Goal: Feedback & Contribution: Contribute content

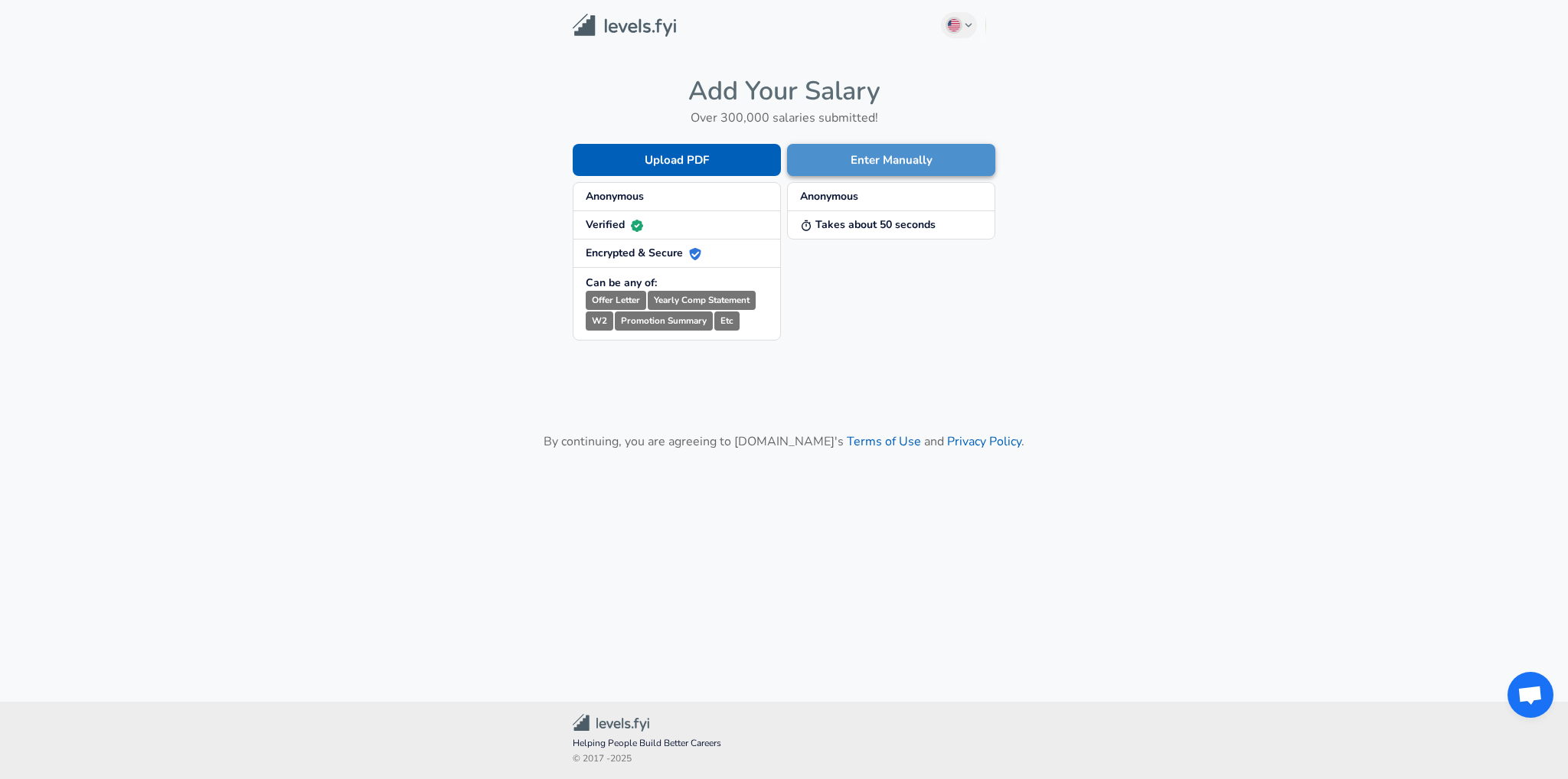
click at [870, 151] on button "Enter Manually" at bounding box center [891, 159] width 209 height 32
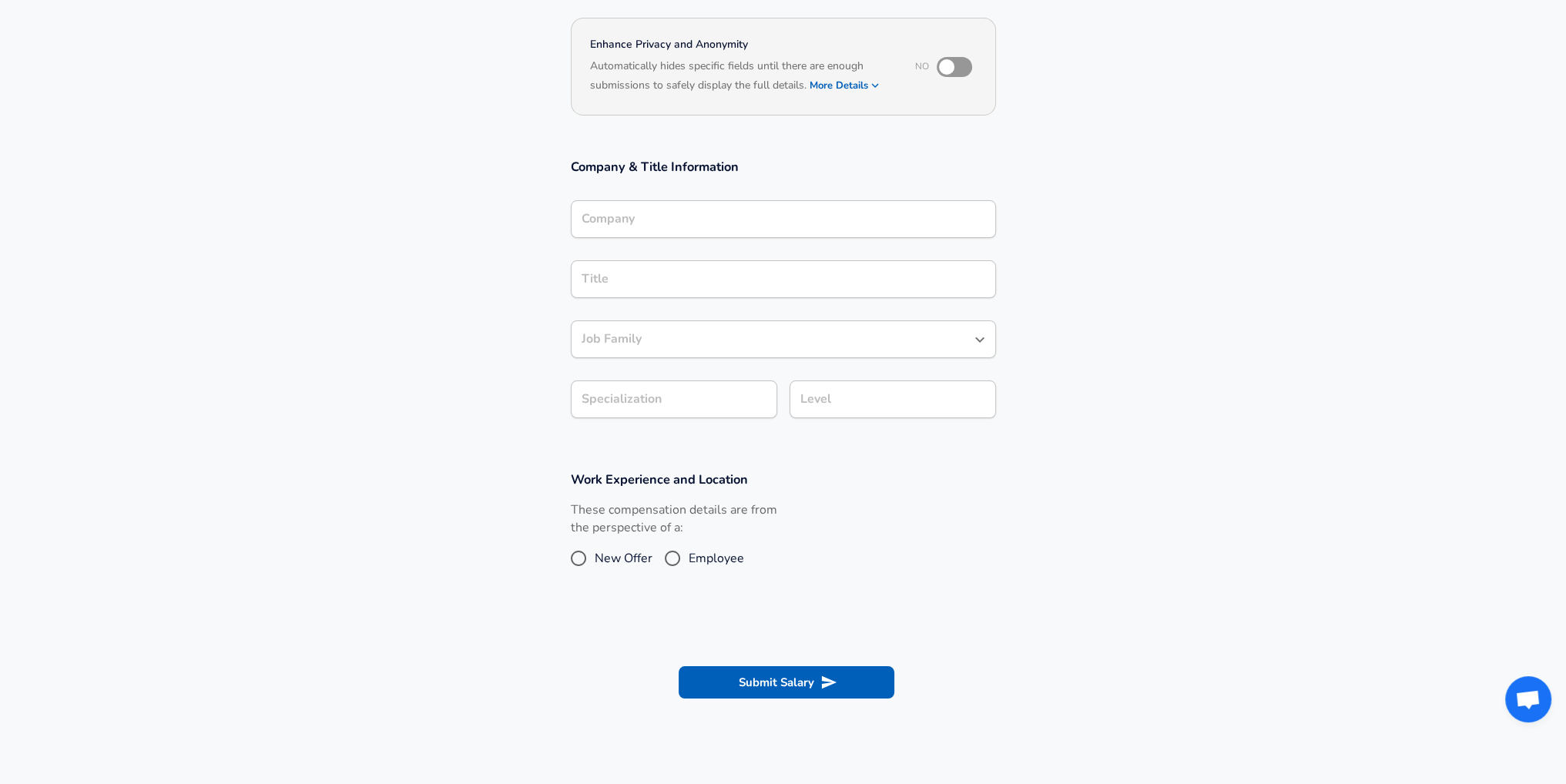
scroll to position [154, 0]
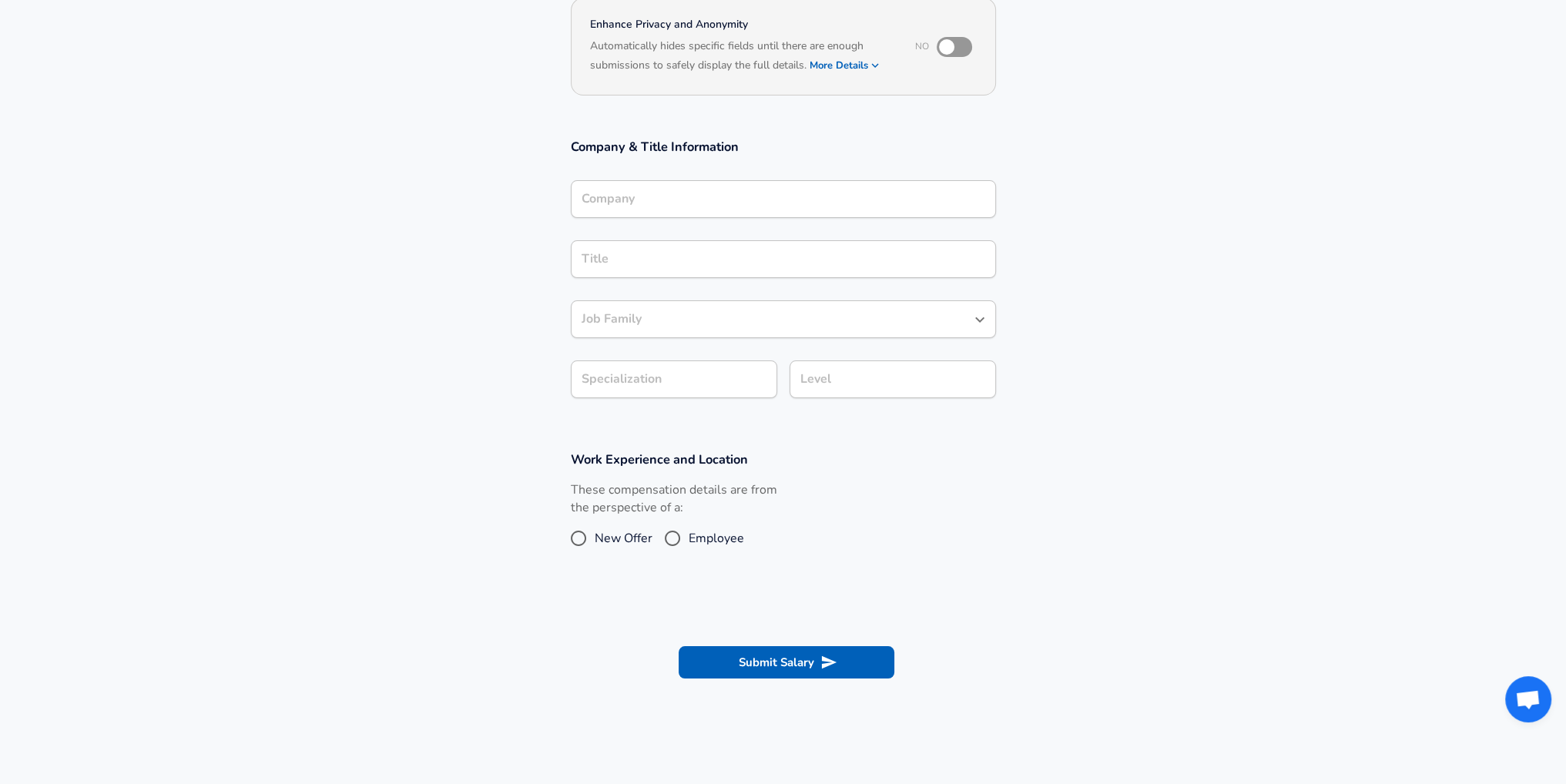
click at [700, 535] on span "Employee" at bounding box center [717, 539] width 56 height 18
click at [689, 535] on input "Employee" at bounding box center [672, 538] width 32 height 25
radio input "true"
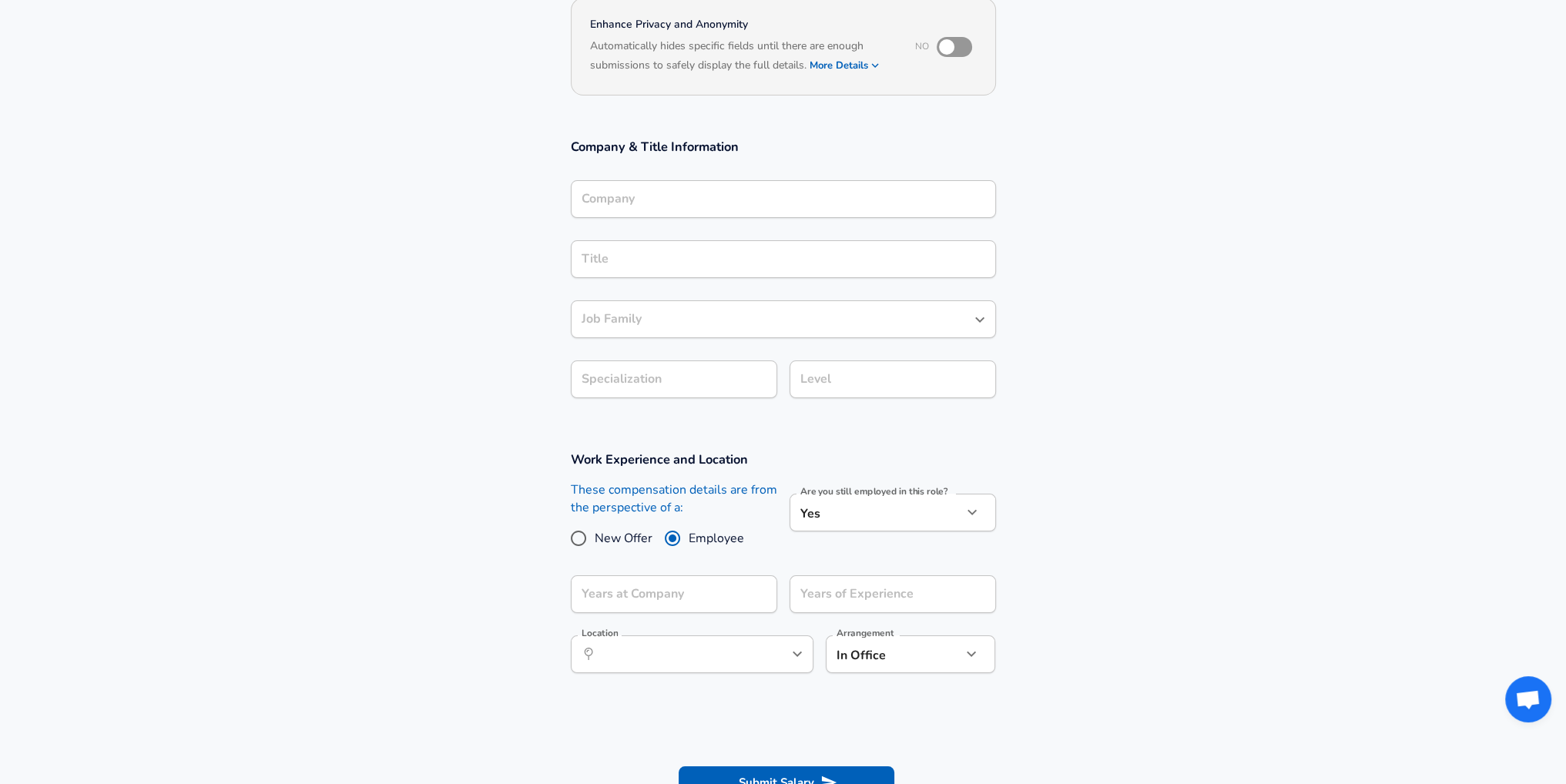
click at [620, 193] on input "Company" at bounding box center [783, 199] width 411 height 24
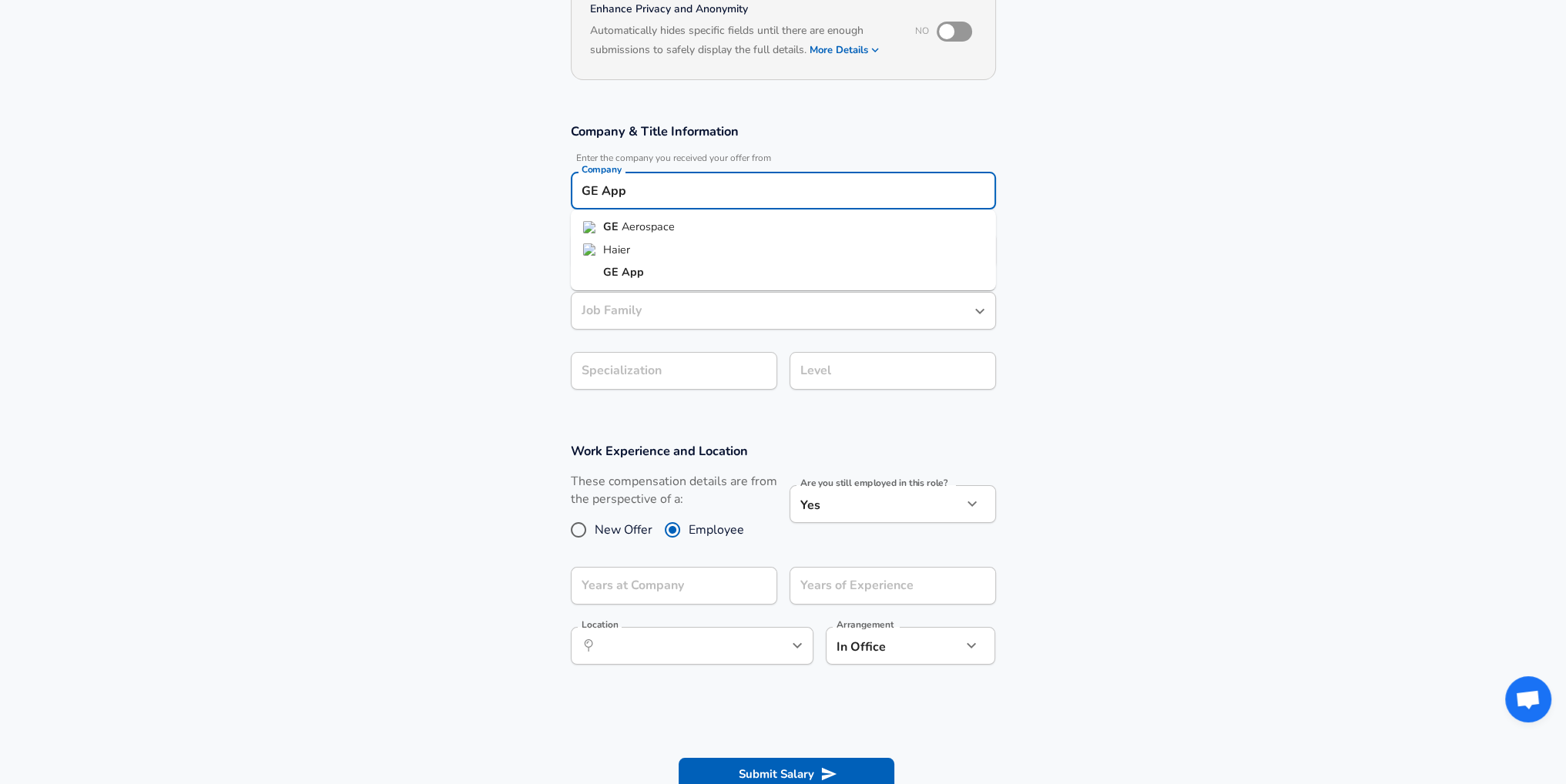
click at [651, 264] on li "GE App" at bounding box center [783, 272] width 425 height 23
click at [667, 181] on input "GE App" at bounding box center [783, 191] width 411 height 24
click at [642, 248] on li "Haier" at bounding box center [783, 250] width 425 height 23
type input "Haier"
click at [653, 245] on input "Title" at bounding box center [783, 251] width 411 height 24
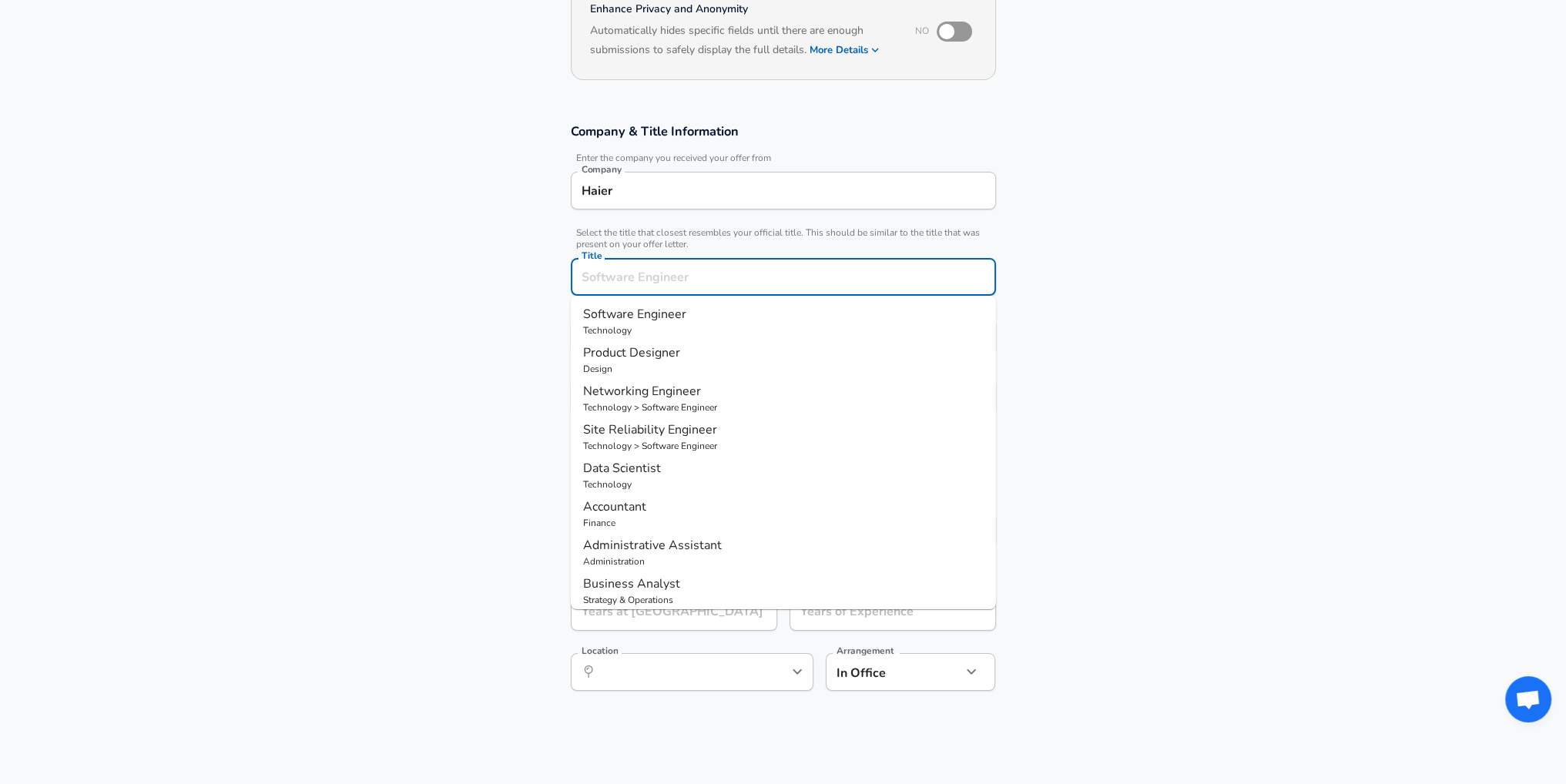
scroll to position [201, 0]
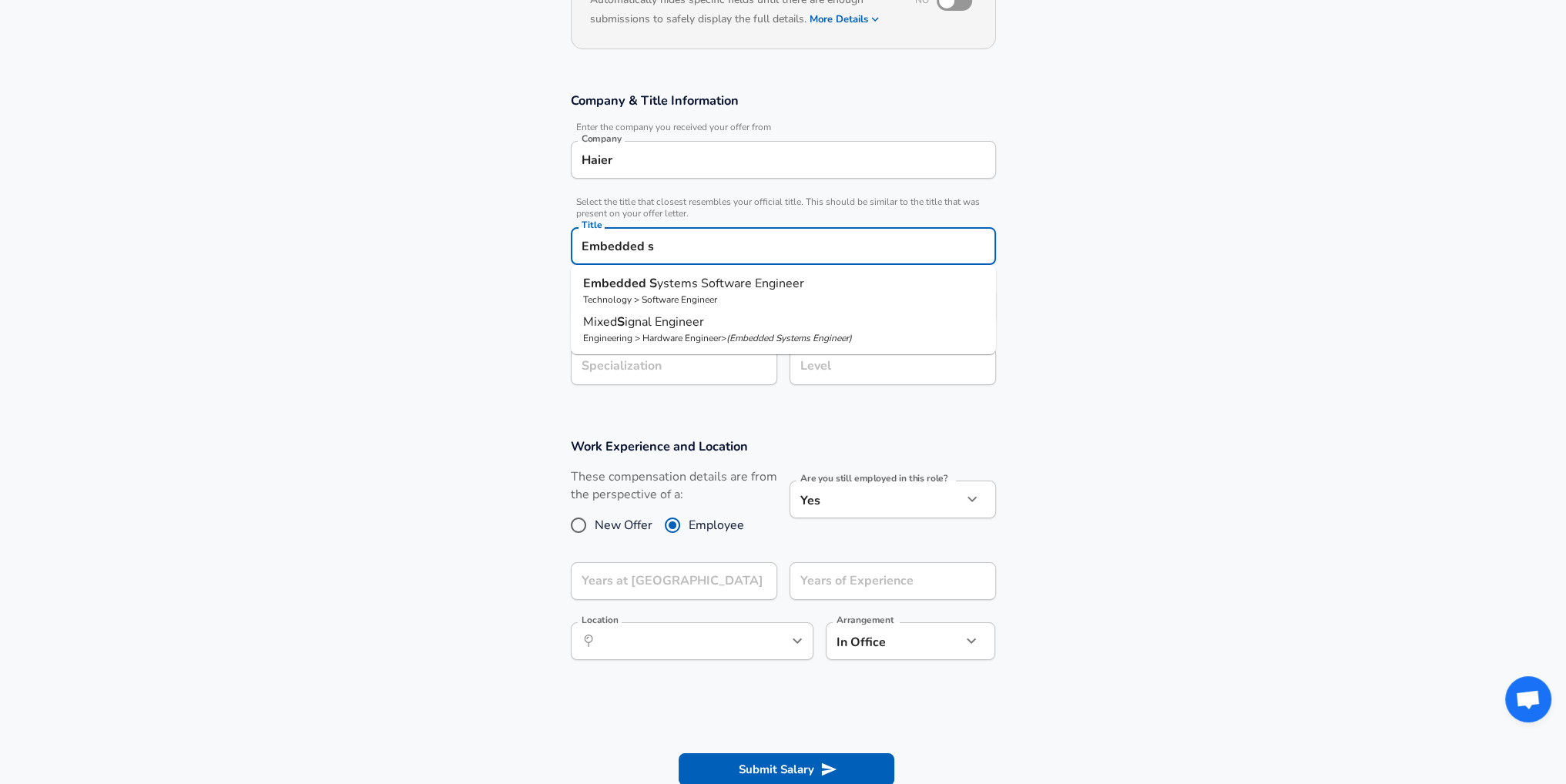
click at [723, 291] on p "Embedded S ystems Software Engineer" at bounding box center [783, 283] width 400 height 18
type input "Embedded Systems Software Engineer"
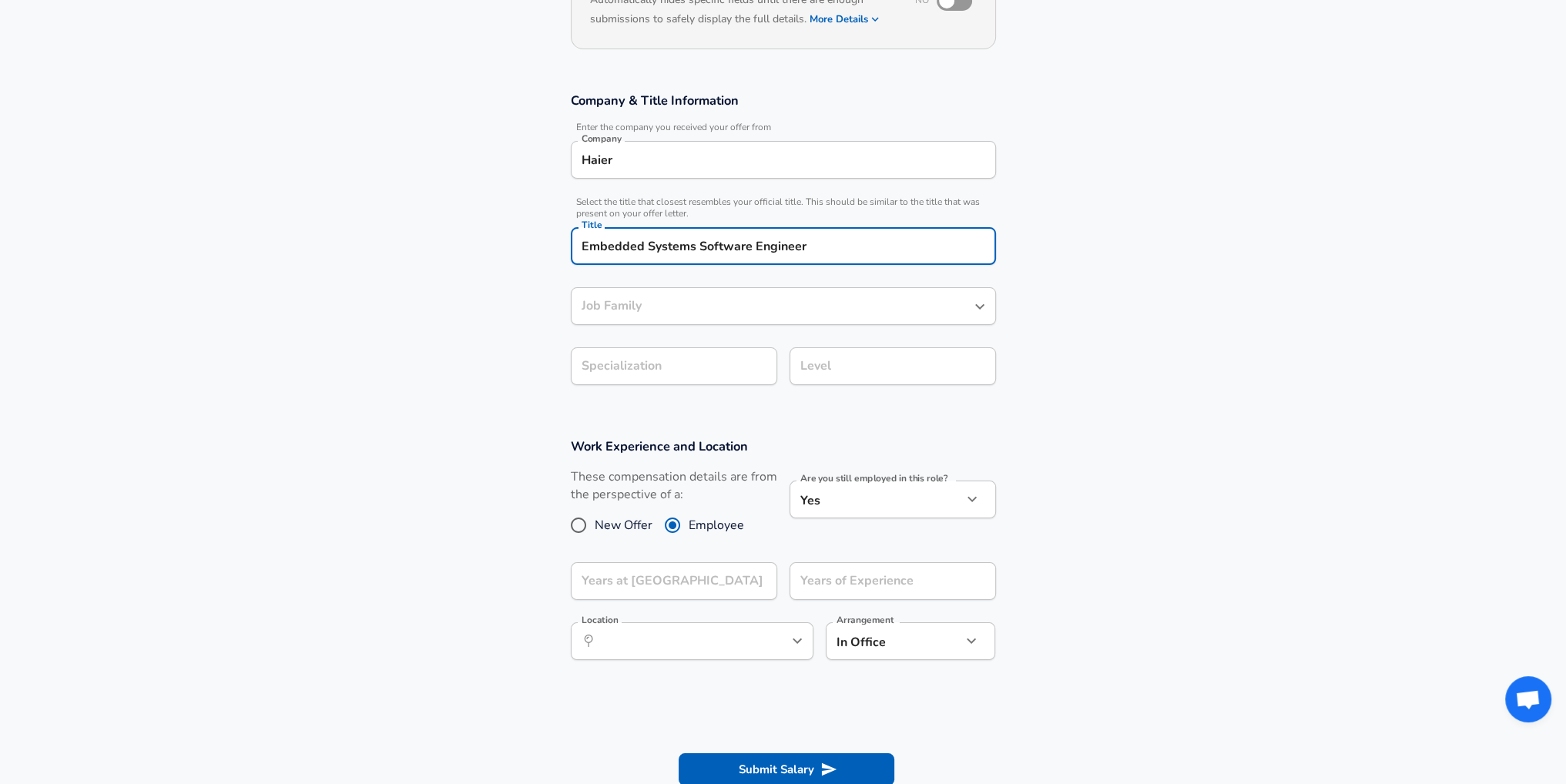
type input "Software Engineer"
type input "Embedded Systems Software Engineer"
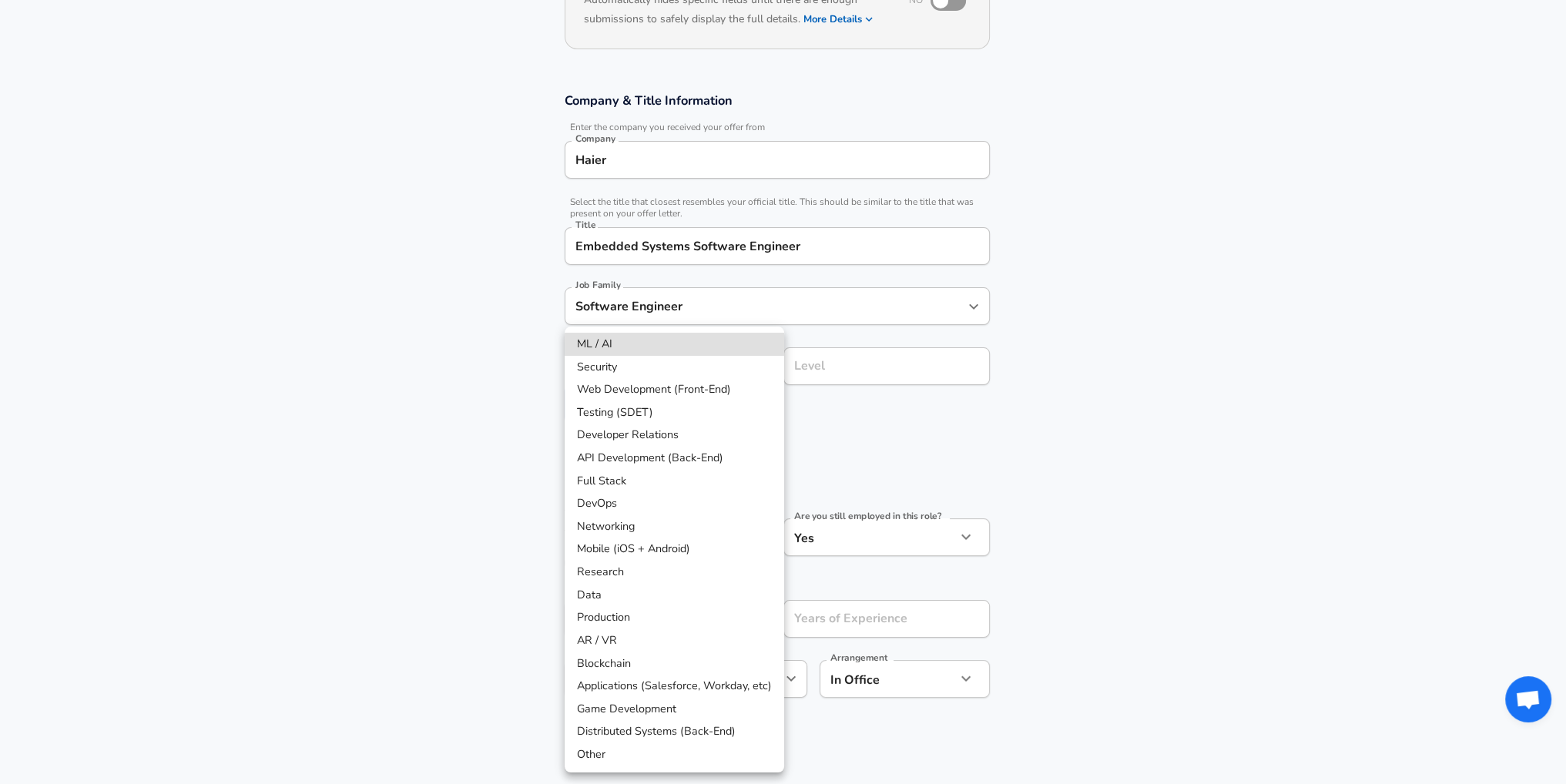
scroll to position [246, 0]
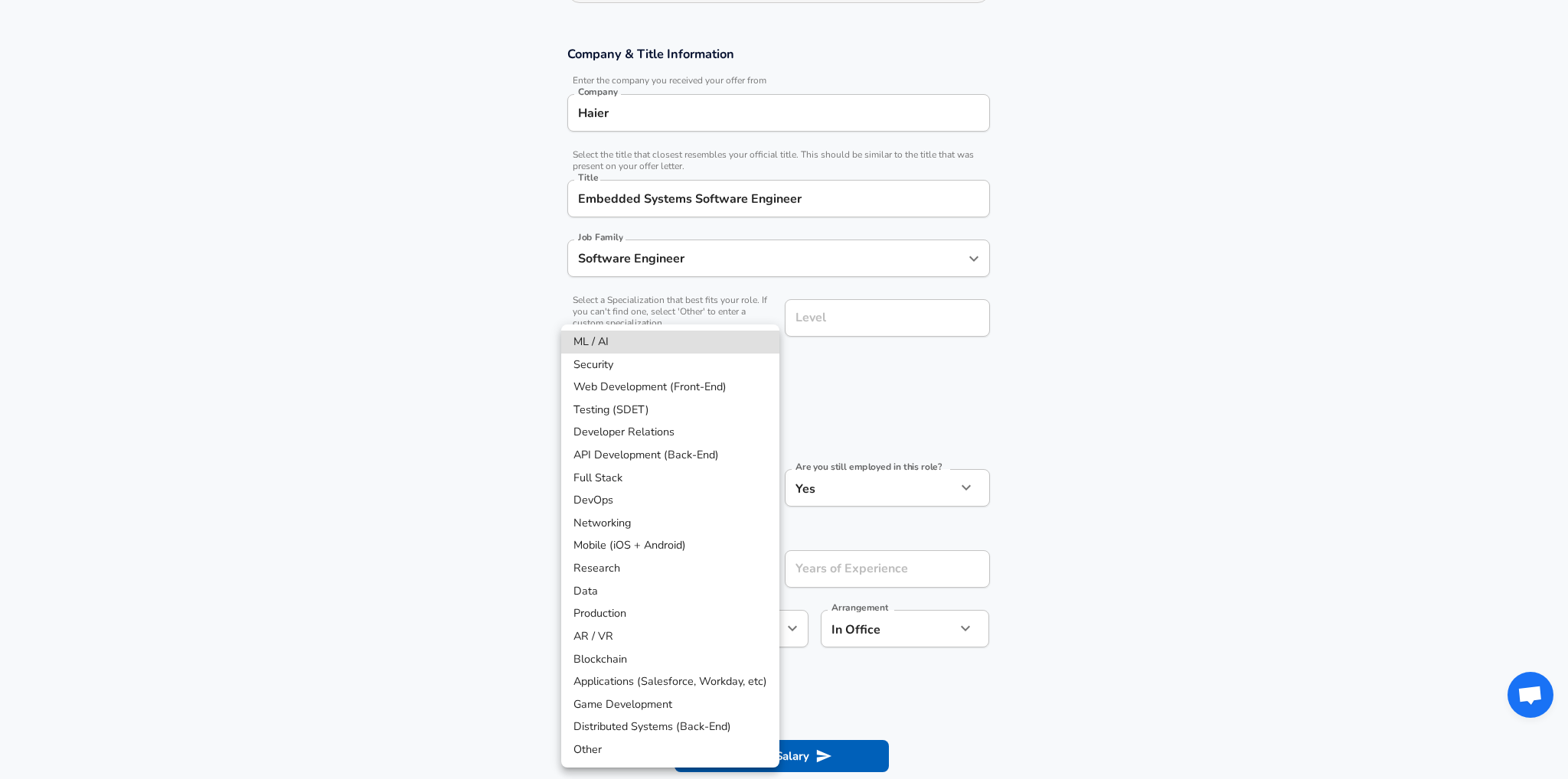
click at [706, 353] on body "English ([GEOGRAPHIC_DATA]) Change Restart Add Your Salary Upload your offer le…" at bounding box center [784, 145] width 1568 height 779
click at [599, 758] on li "Other" at bounding box center [670, 749] width 219 height 23
type input "Other"
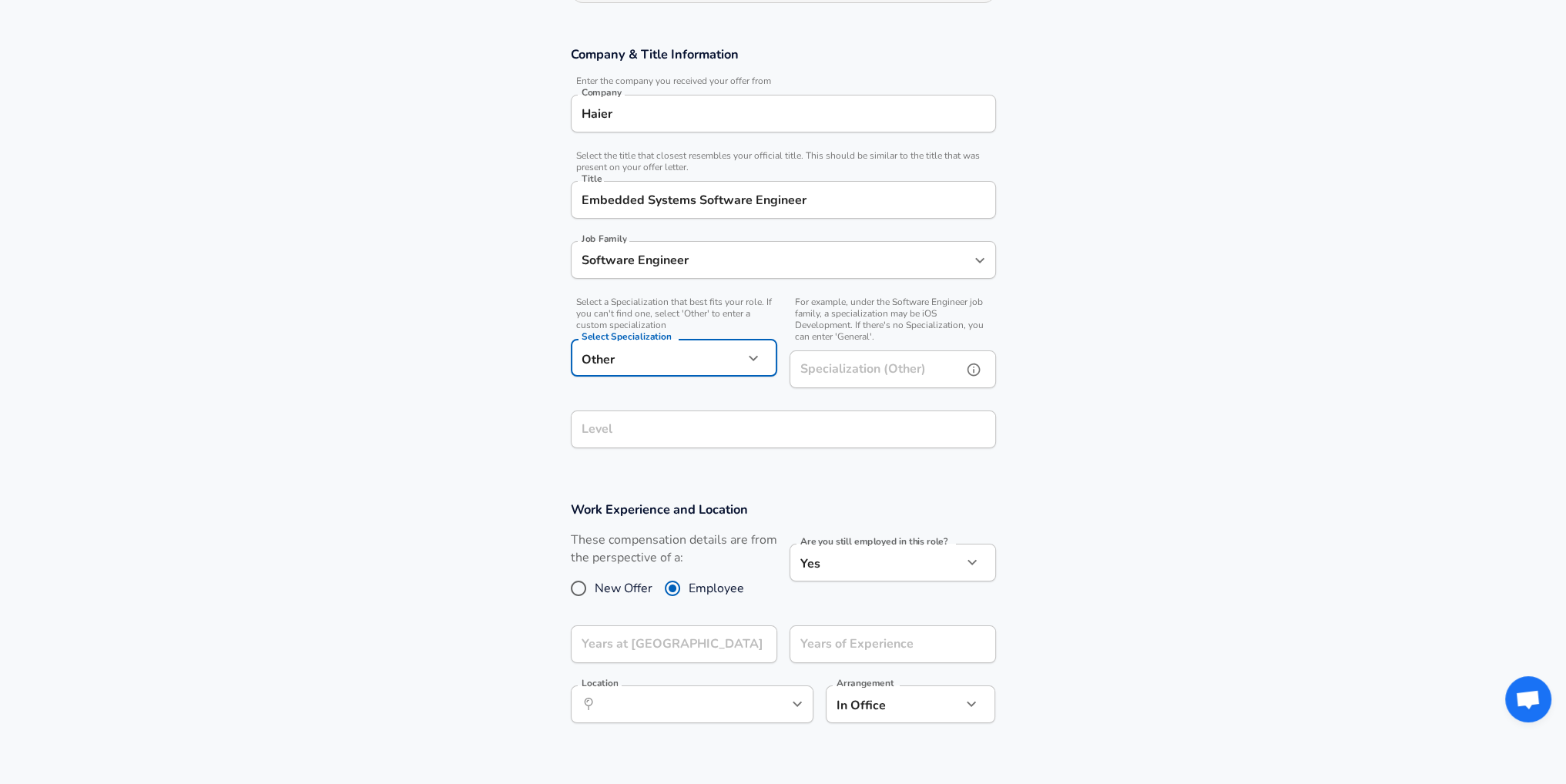
click at [839, 369] on input "Specialization (Other)" at bounding box center [873, 369] width 167 height 38
type input "Embedded"
click at [855, 433] on div "Level Level" at bounding box center [783, 430] width 425 height 41
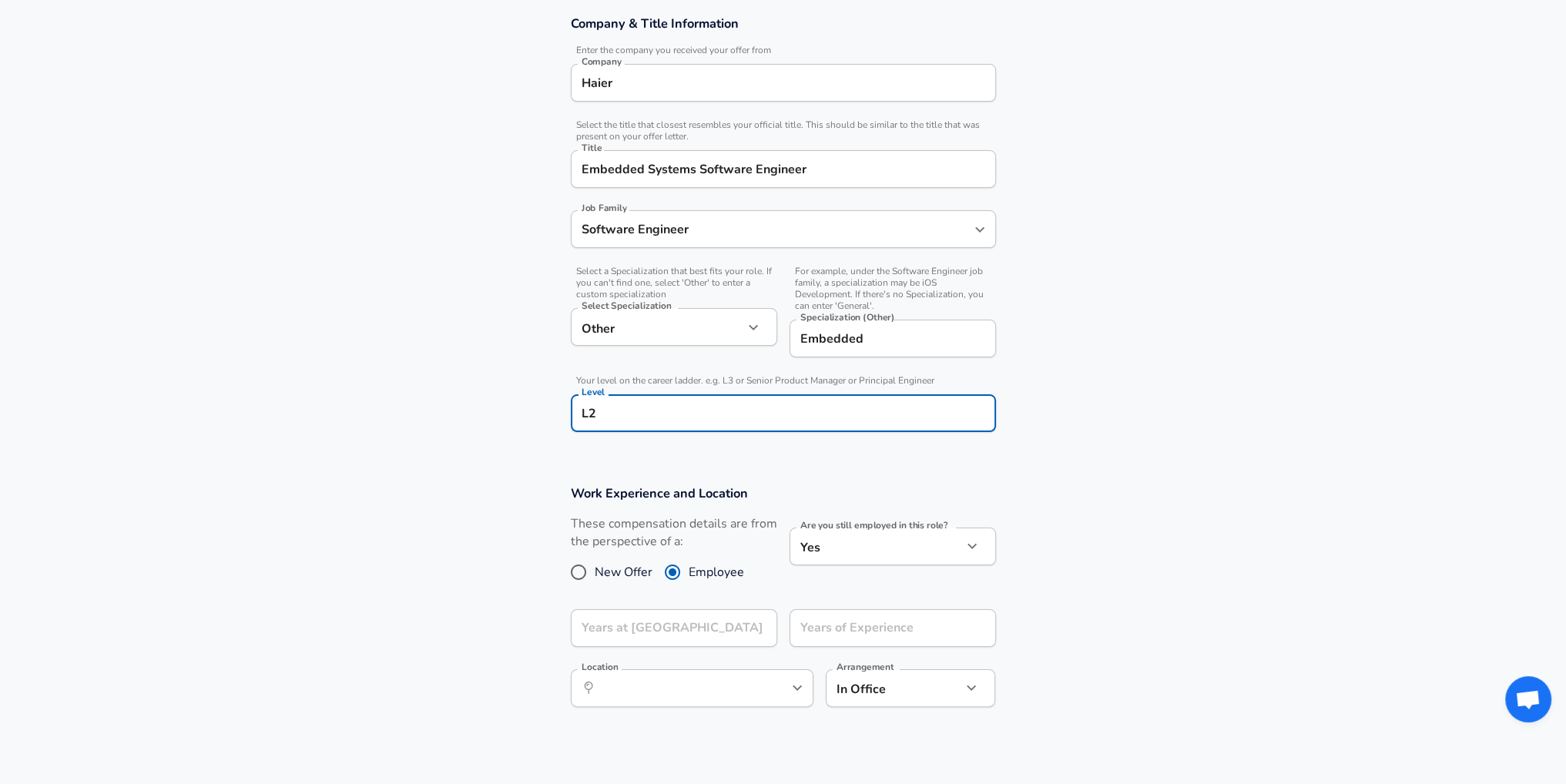
type input "L2"
click at [753, 446] on section "Company & Title Information Enter the company you received your offer from Comp…" at bounding box center [783, 232] width 1566 height 470
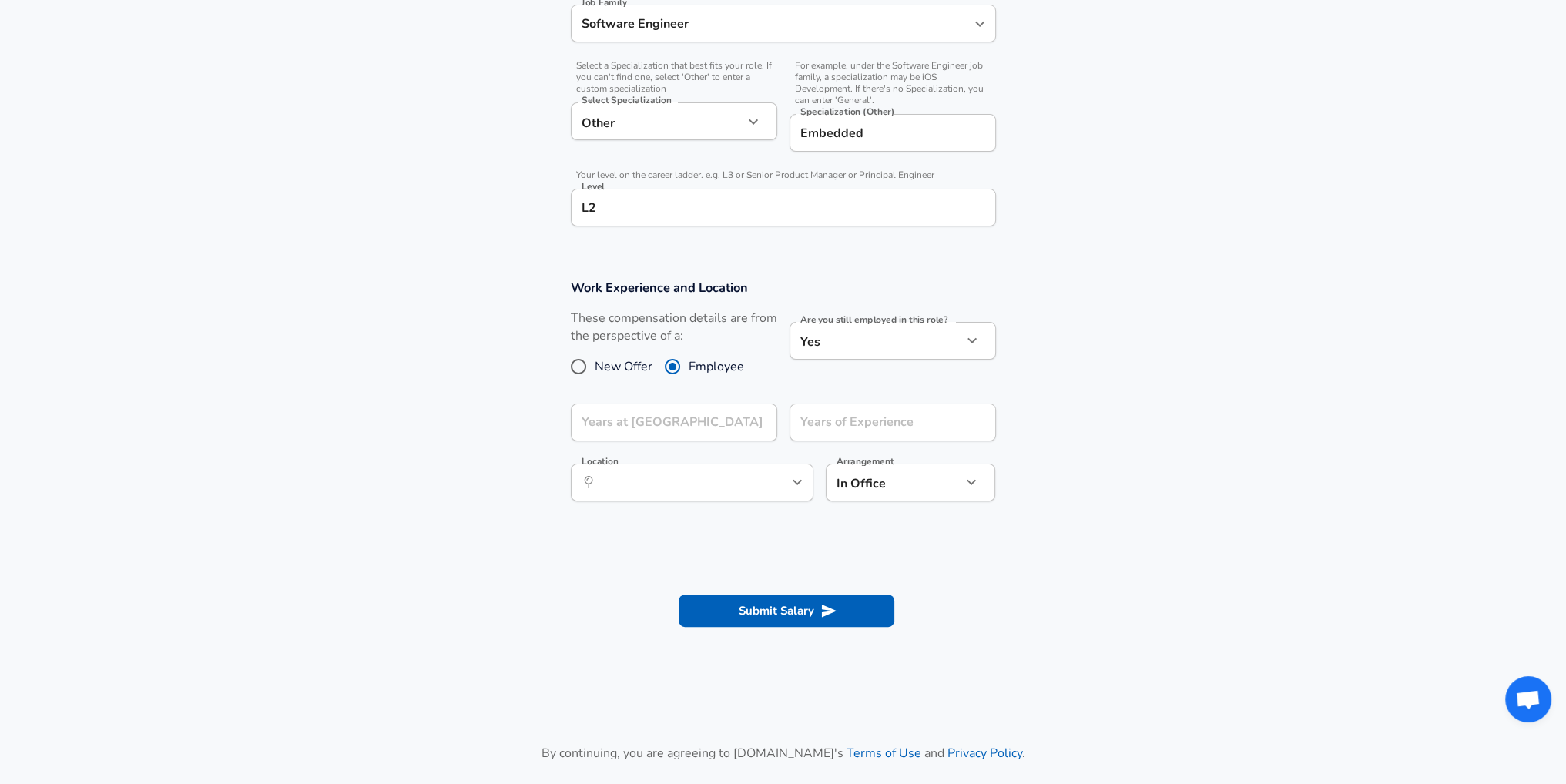
scroll to position [508, 0]
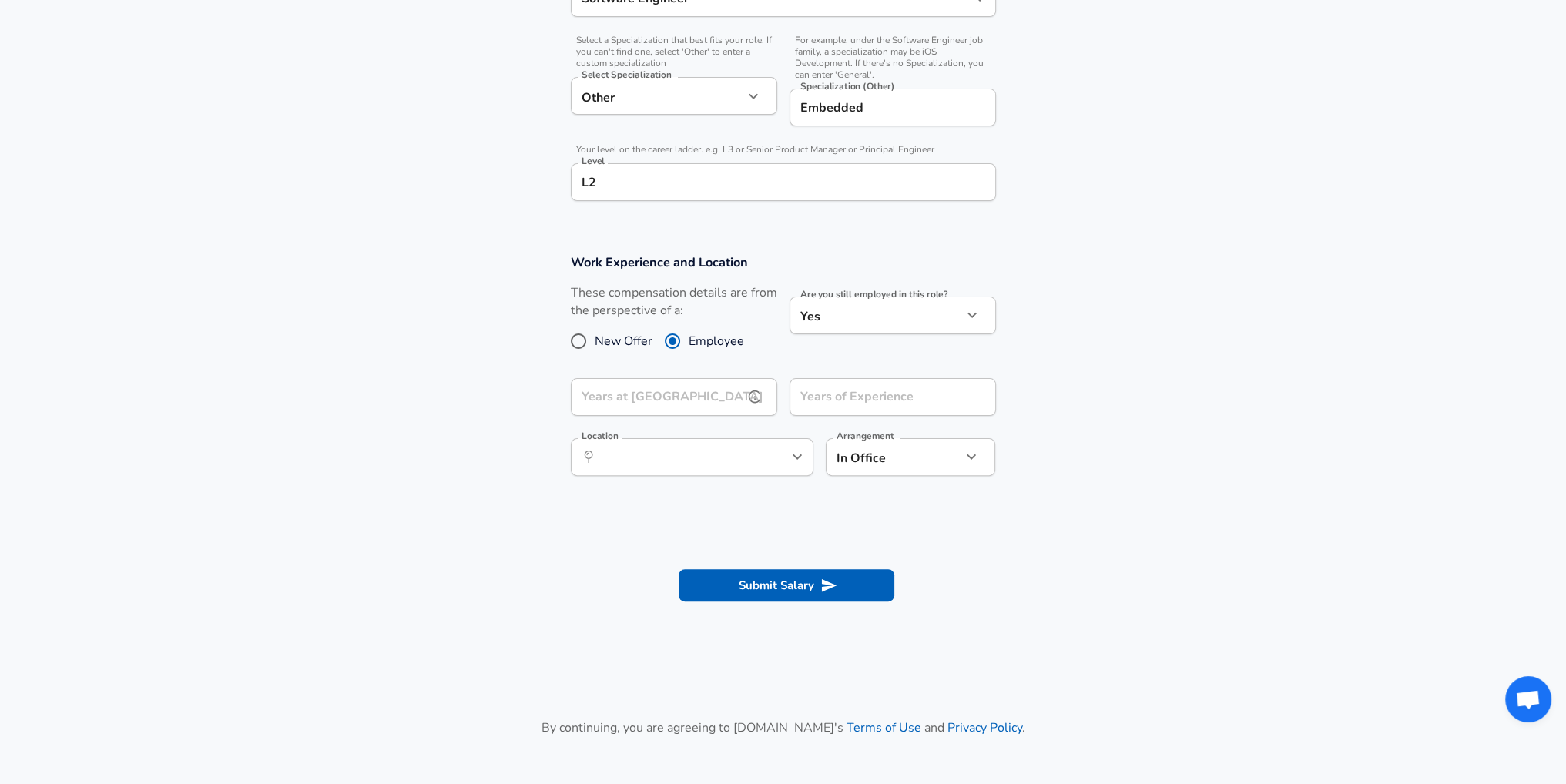
click at [672, 385] on input "Years at [GEOGRAPHIC_DATA]" at bounding box center [657, 397] width 172 height 38
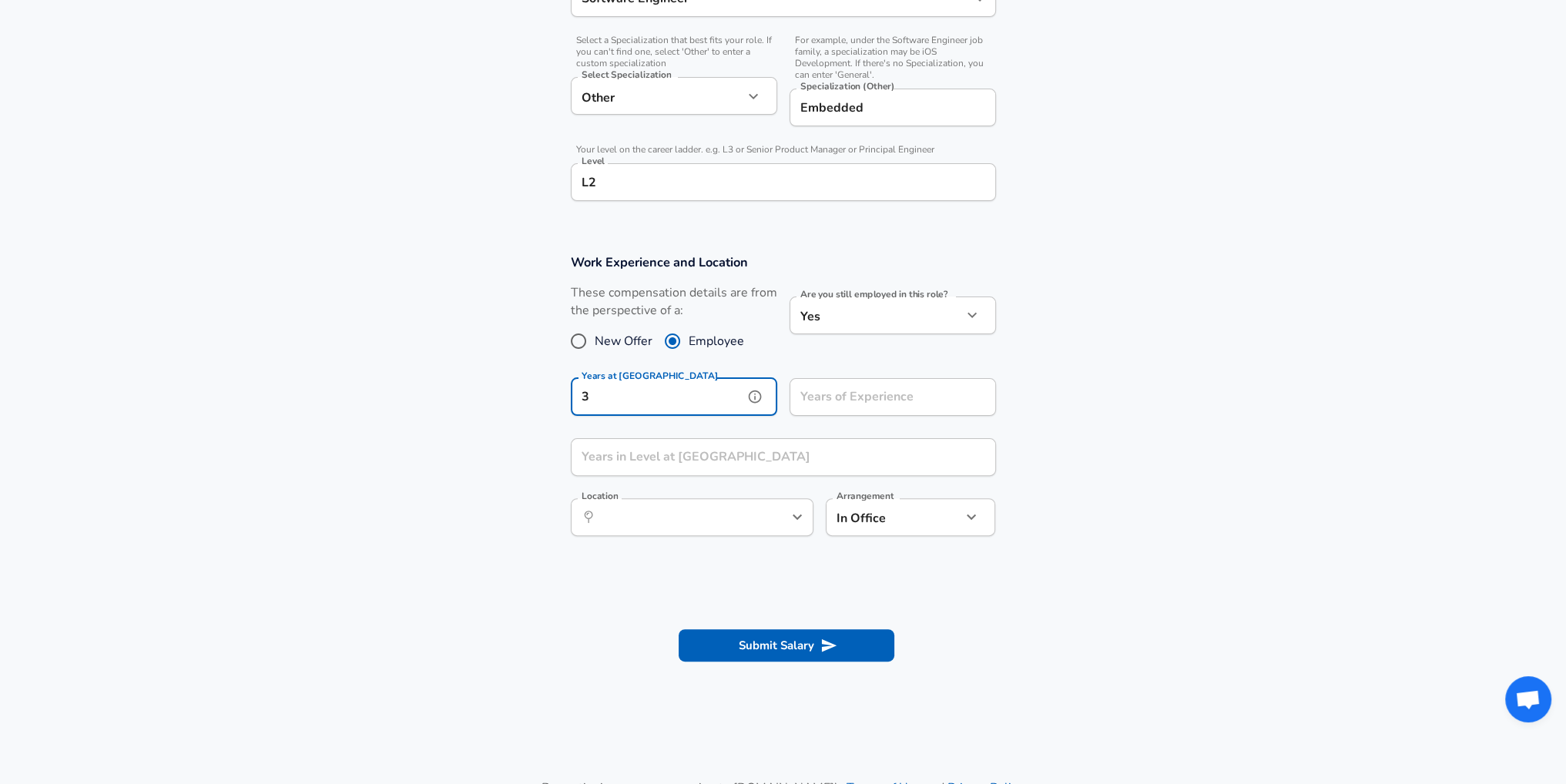
type input "3"
click at [820, 395] on input "Years of Experience" at bounding box center [876, 397] width 172 height 38
type input "3"
click at [808, 463] on input "Years in Level at [GEOGRAPHIC_DATA]" at bounding box center [766, 456] width 391 height 38
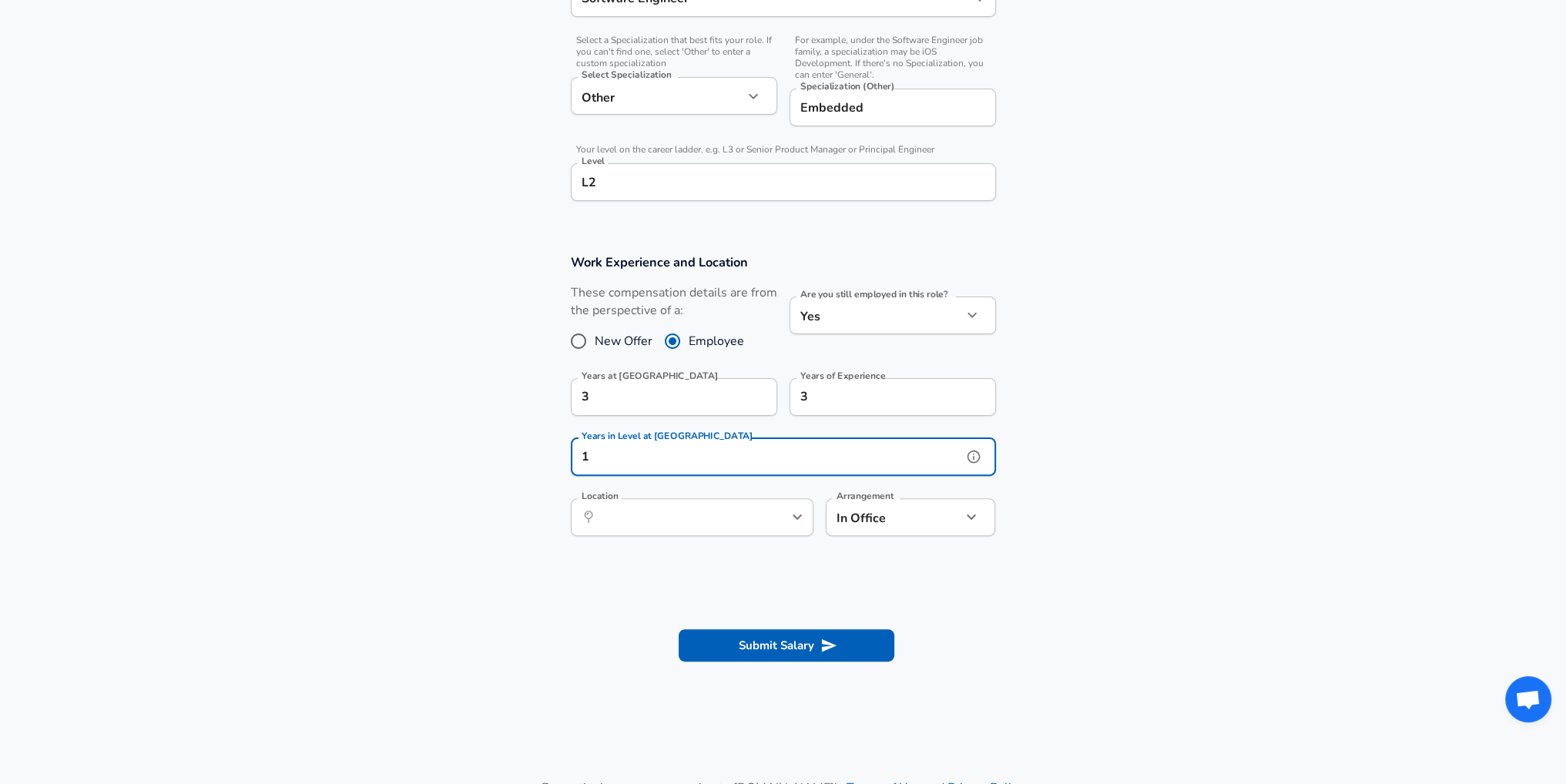
type input "1"
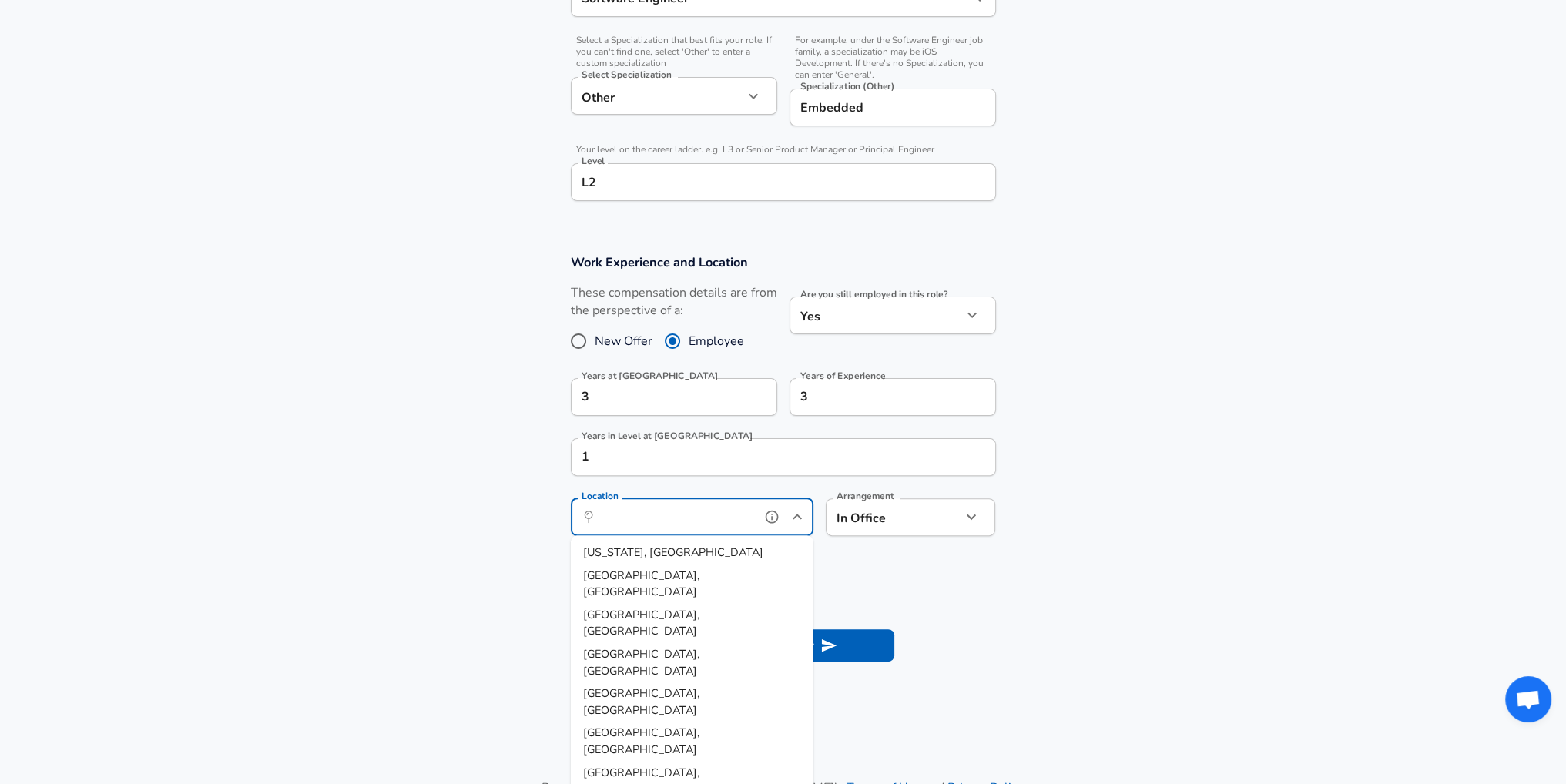
click at [721, 513] on input "Location" at bounding box center [675, 517] width 158 height 24
click at [634, 583] on span "sville, [GEOGRAPHIC_DATA]" at bounding box center [677, 575] width 145 height 16
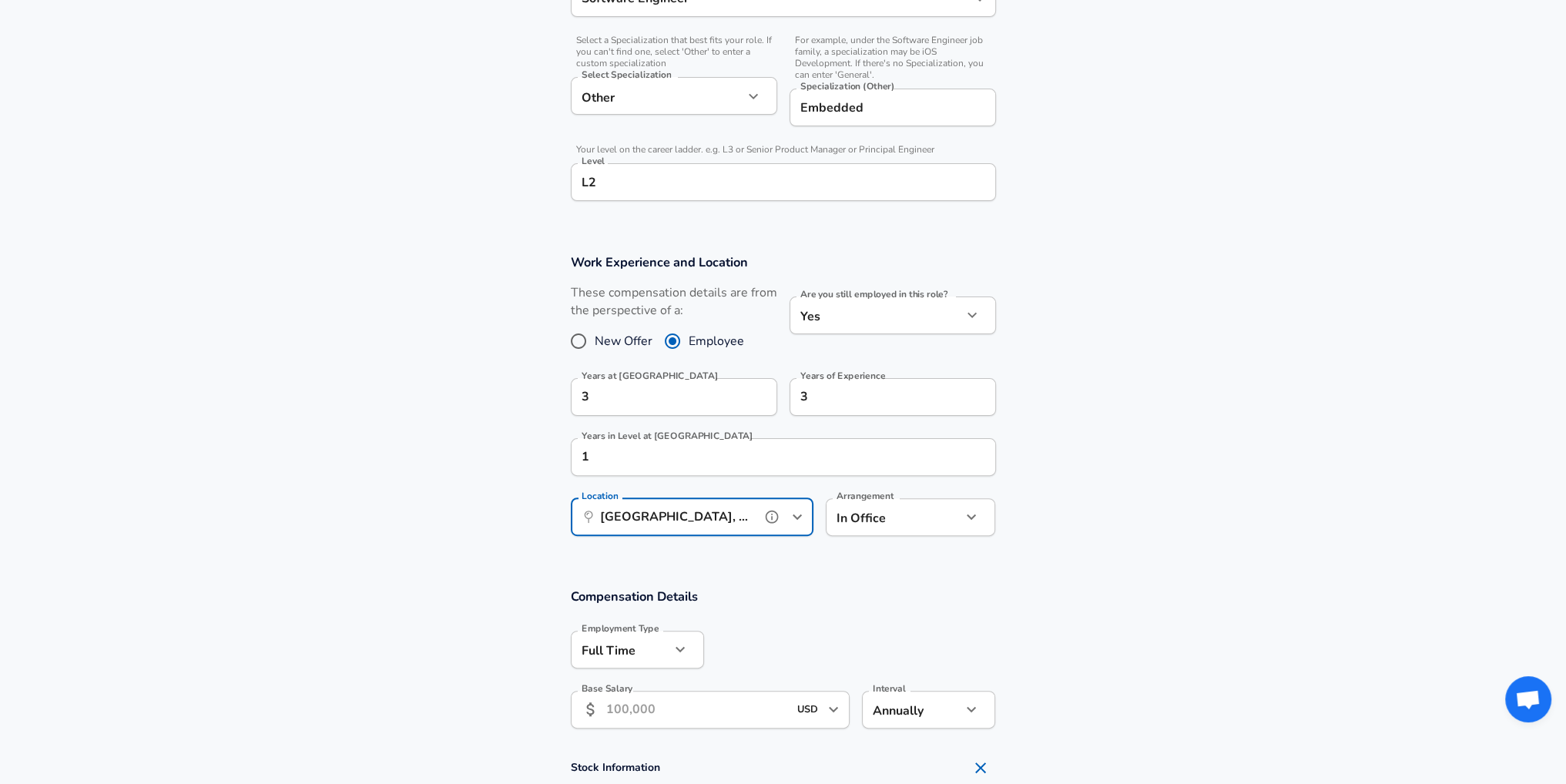
type input "[GEOGRAPHIC_DATA], [GEOGRAPHIC_DATA]"
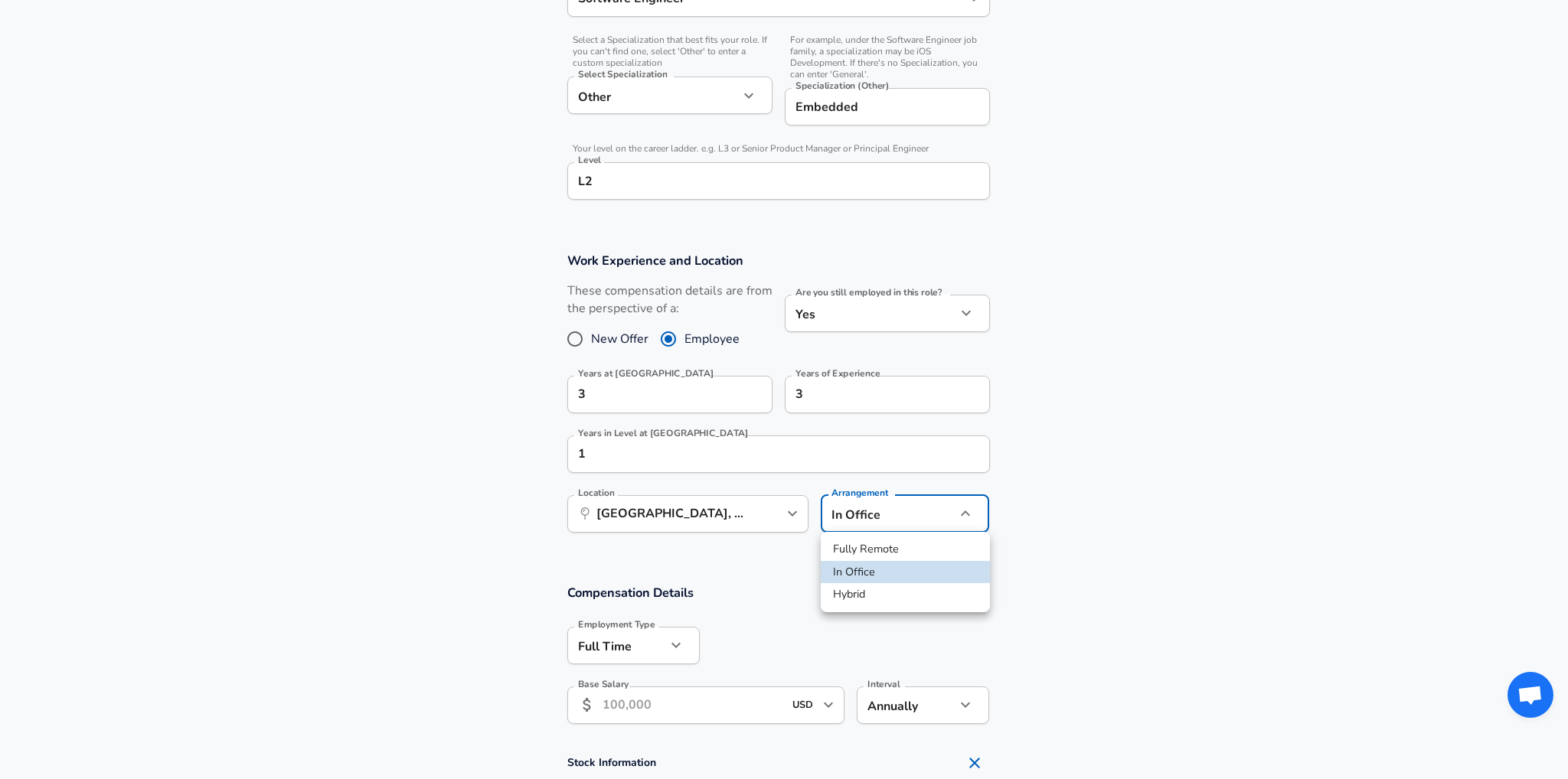
click at [861, 594] on li "Hybrid" at bounding box center [905, 594] width 169 height 23
type input "hybrid"
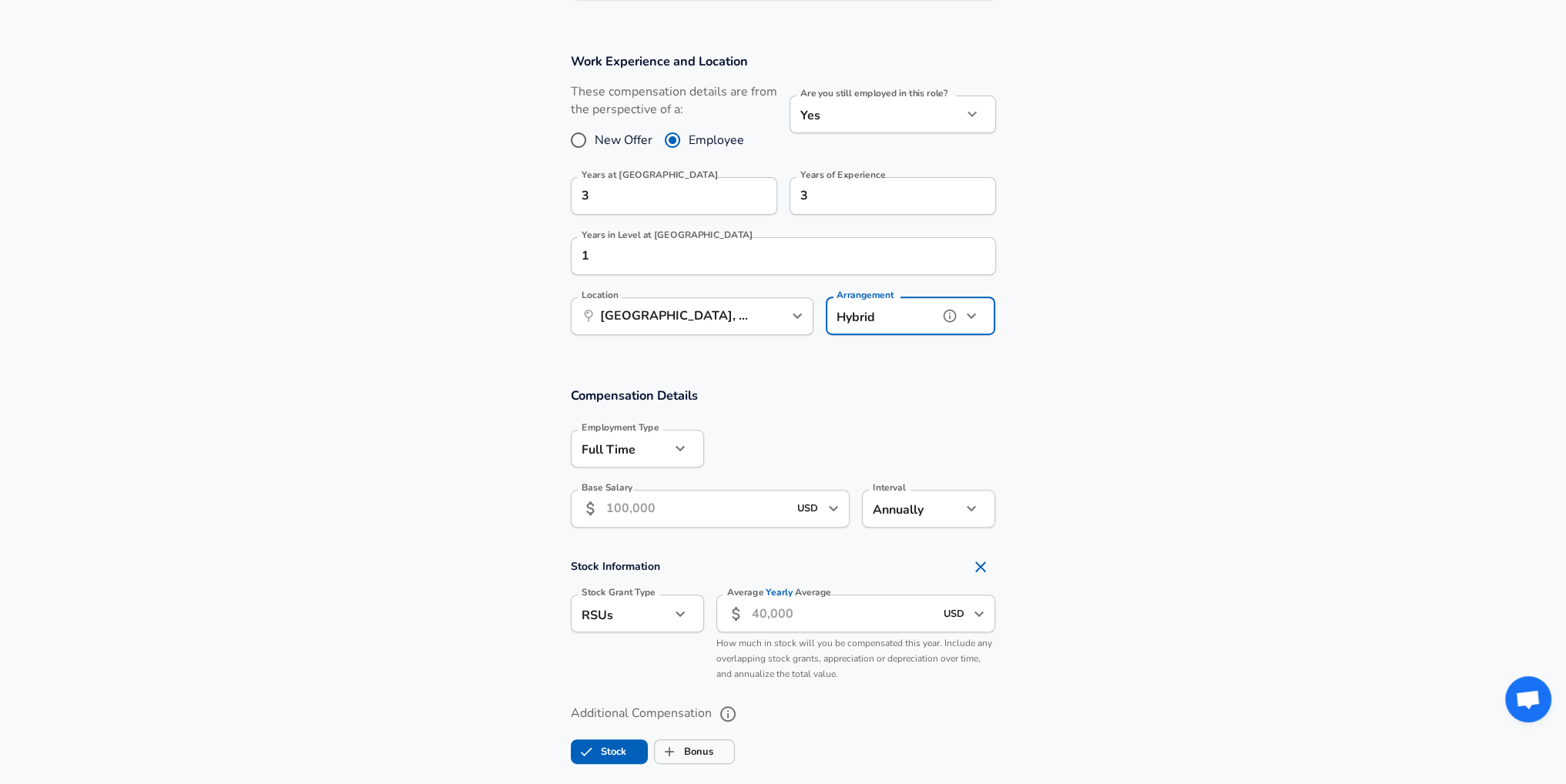
scroll to position [739, 0]
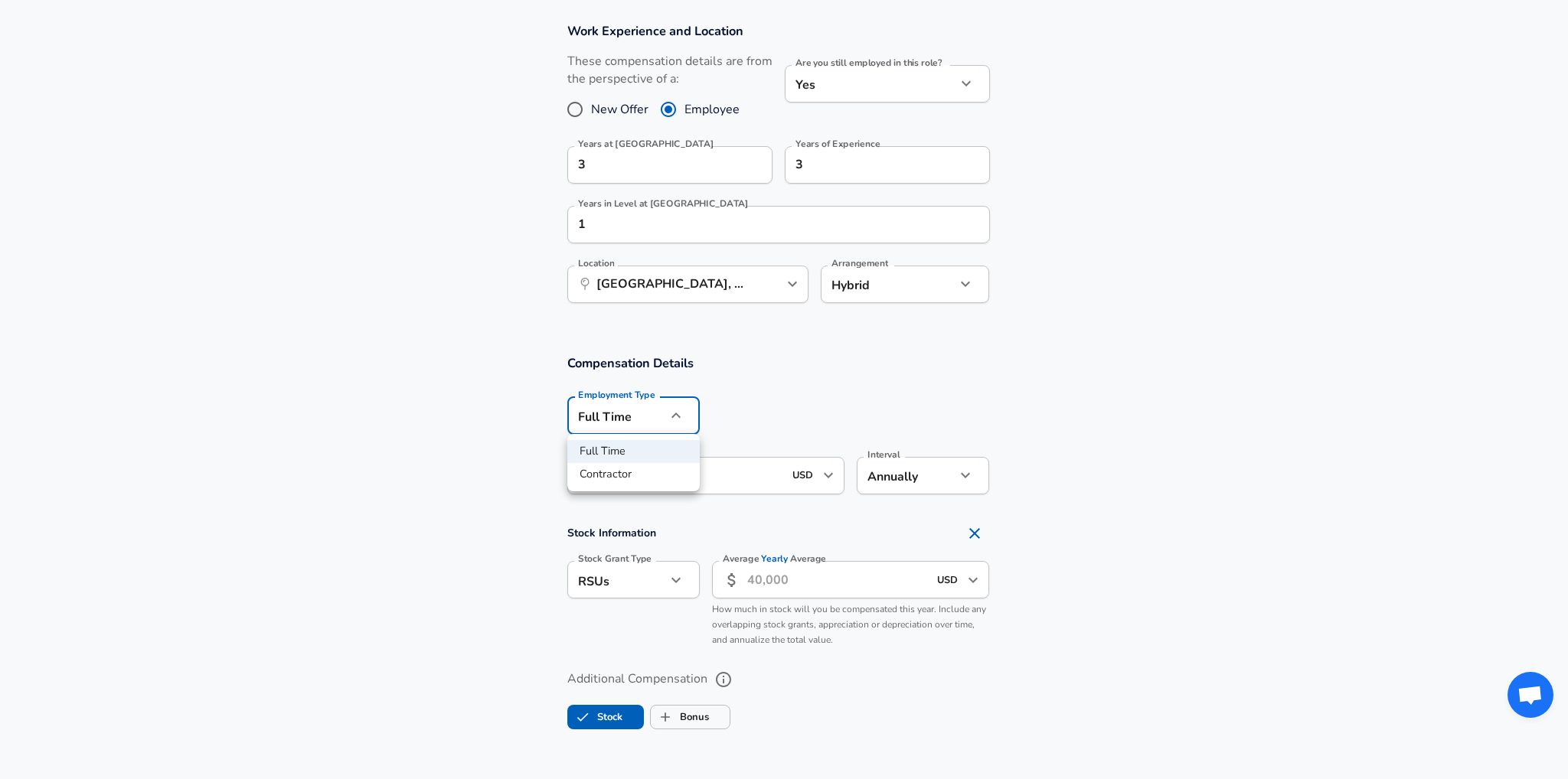
click at [657, 410] on div at bounding box center [784, 390] width 1568 height 779
click at [694, 474] on input "Base Salary" at bounding box center [693, 475] width 181 height 37
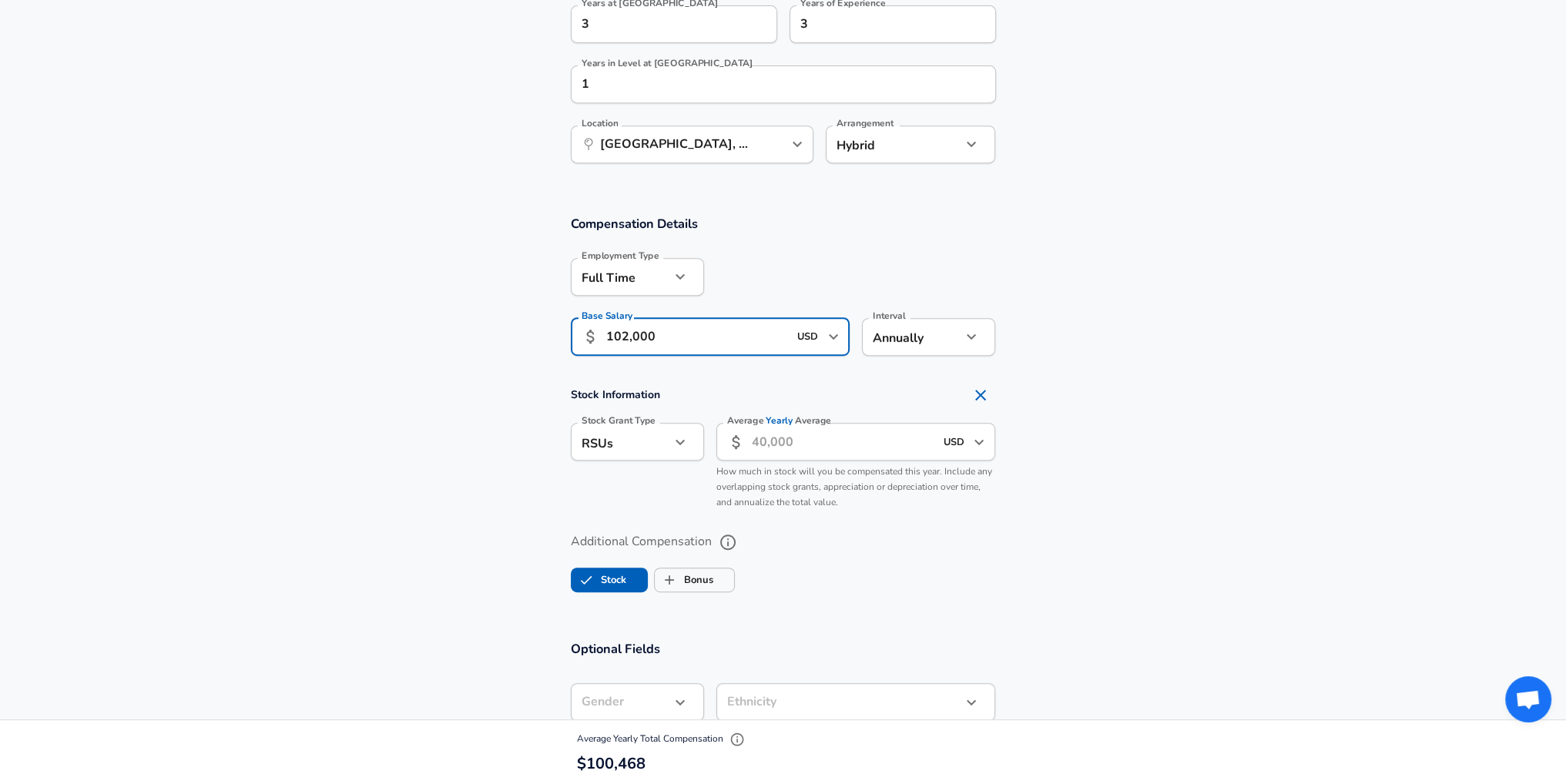
scroll to position [893, 0]
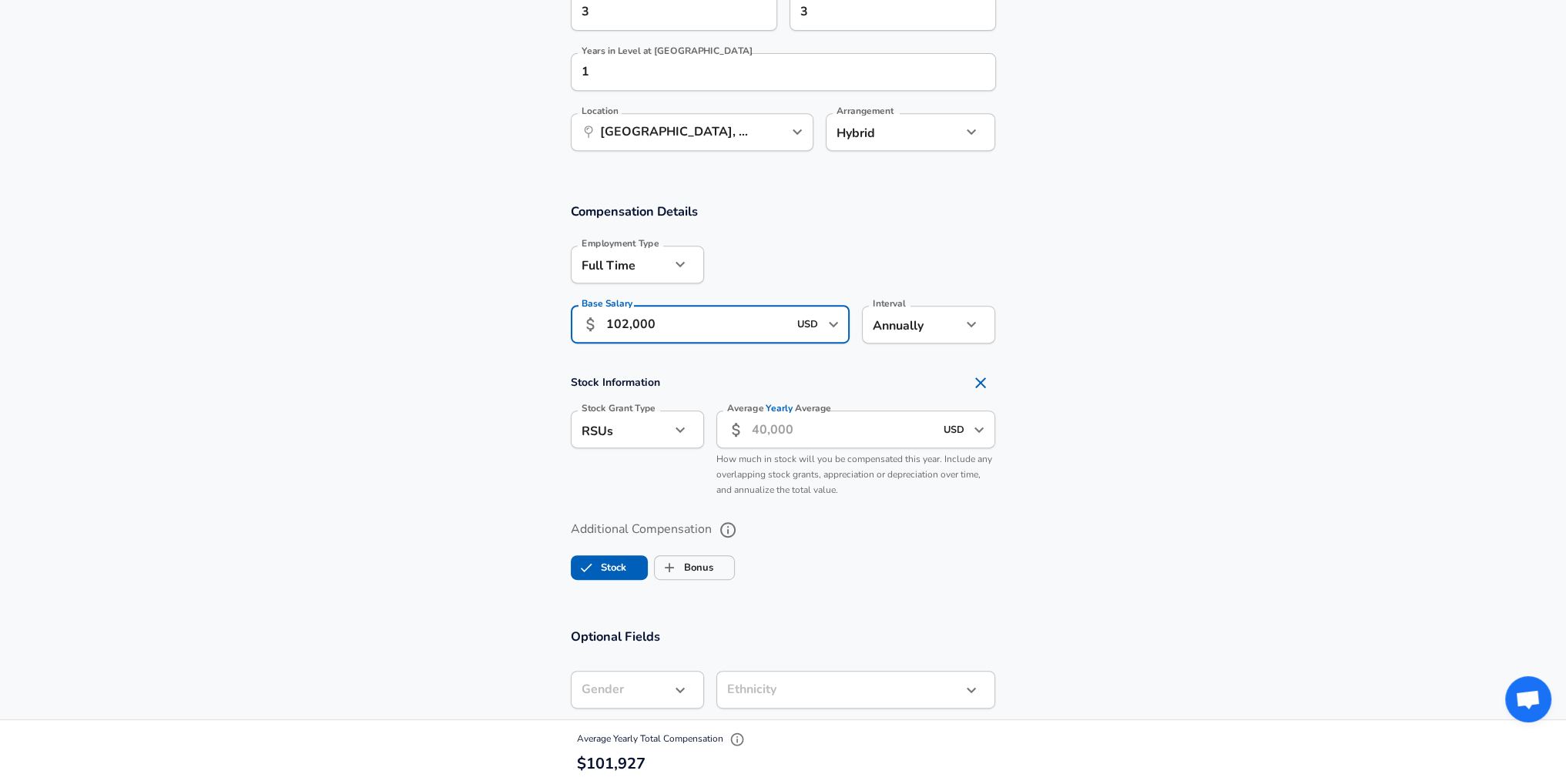
type input "102,000"
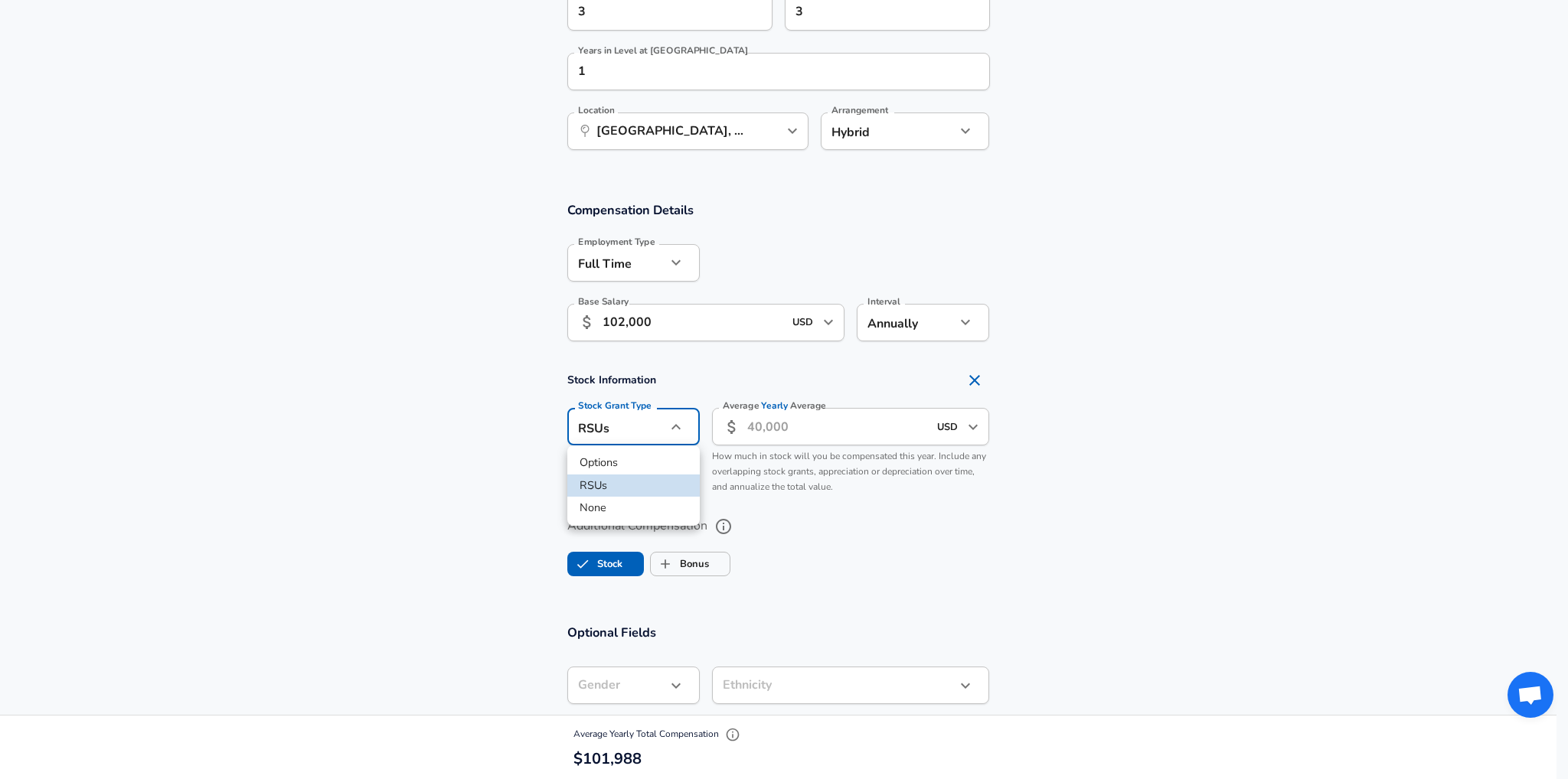
click at [650, 507] on li "None" at bounding box center [633, 508] width 132 height 23
type input "none"
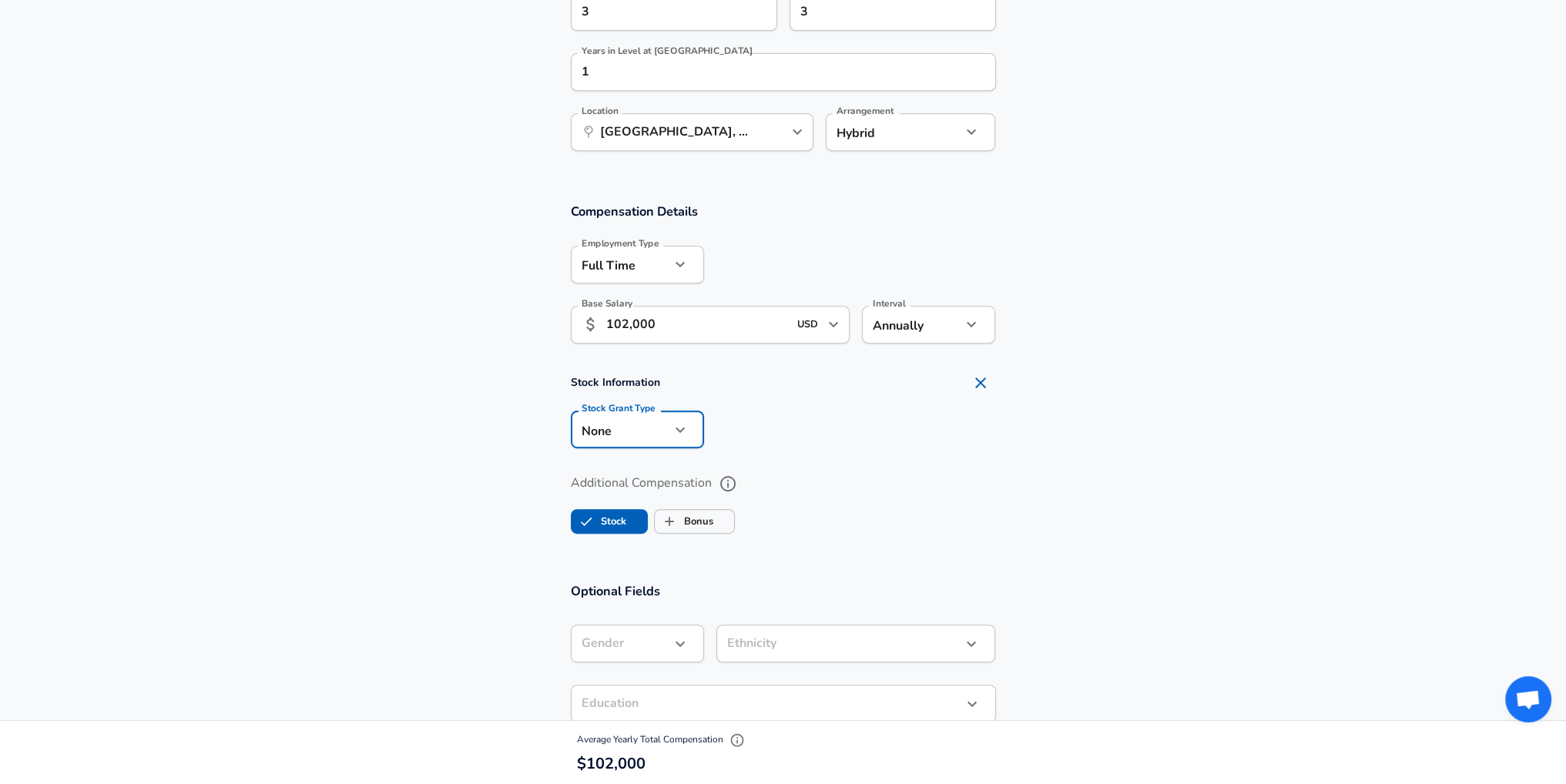
click at [857, 528] on ul "Stock Bonus" at bounding box center [783, 518] width 425 height 31
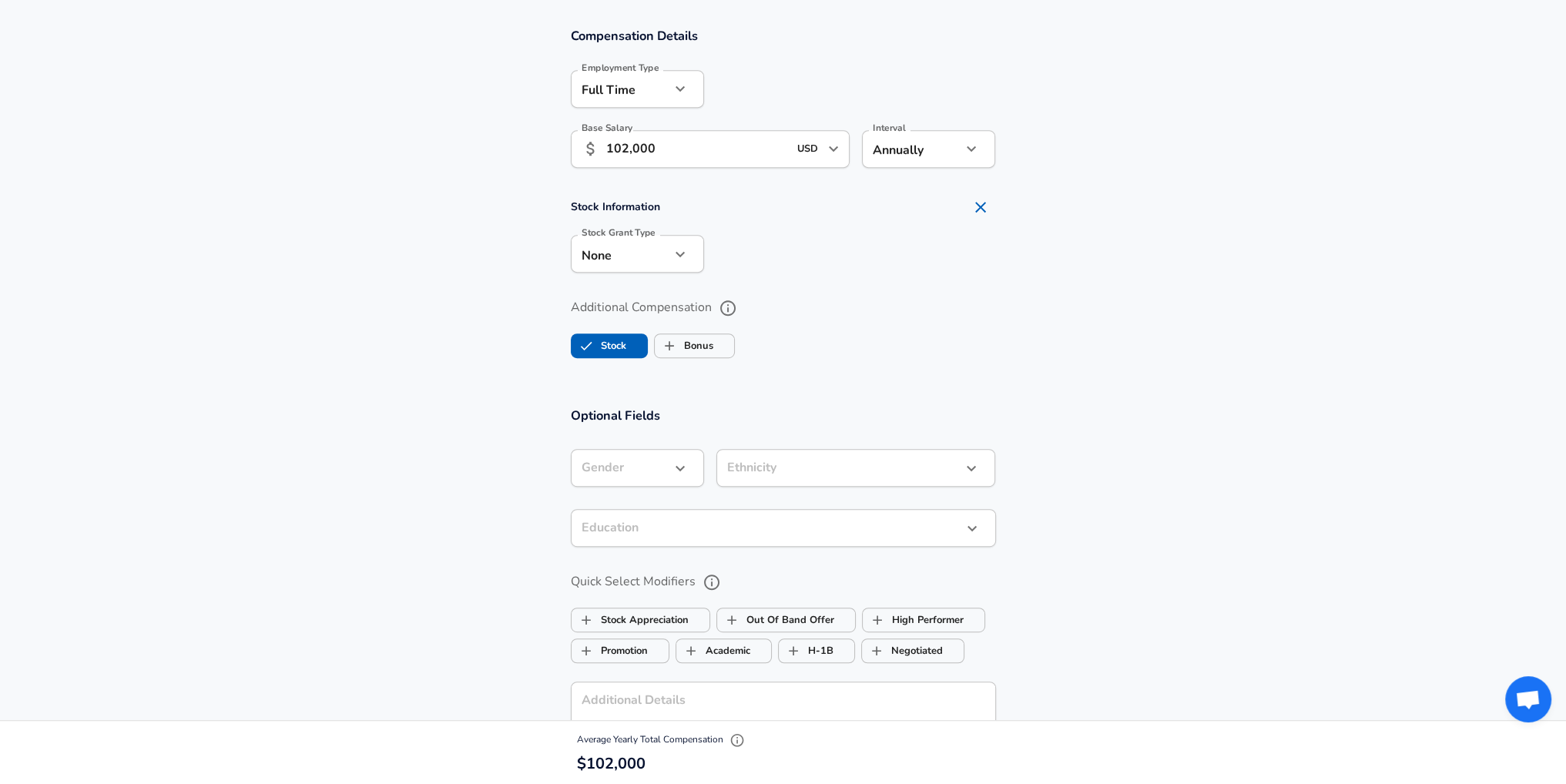
scroll to position [1125, 0]
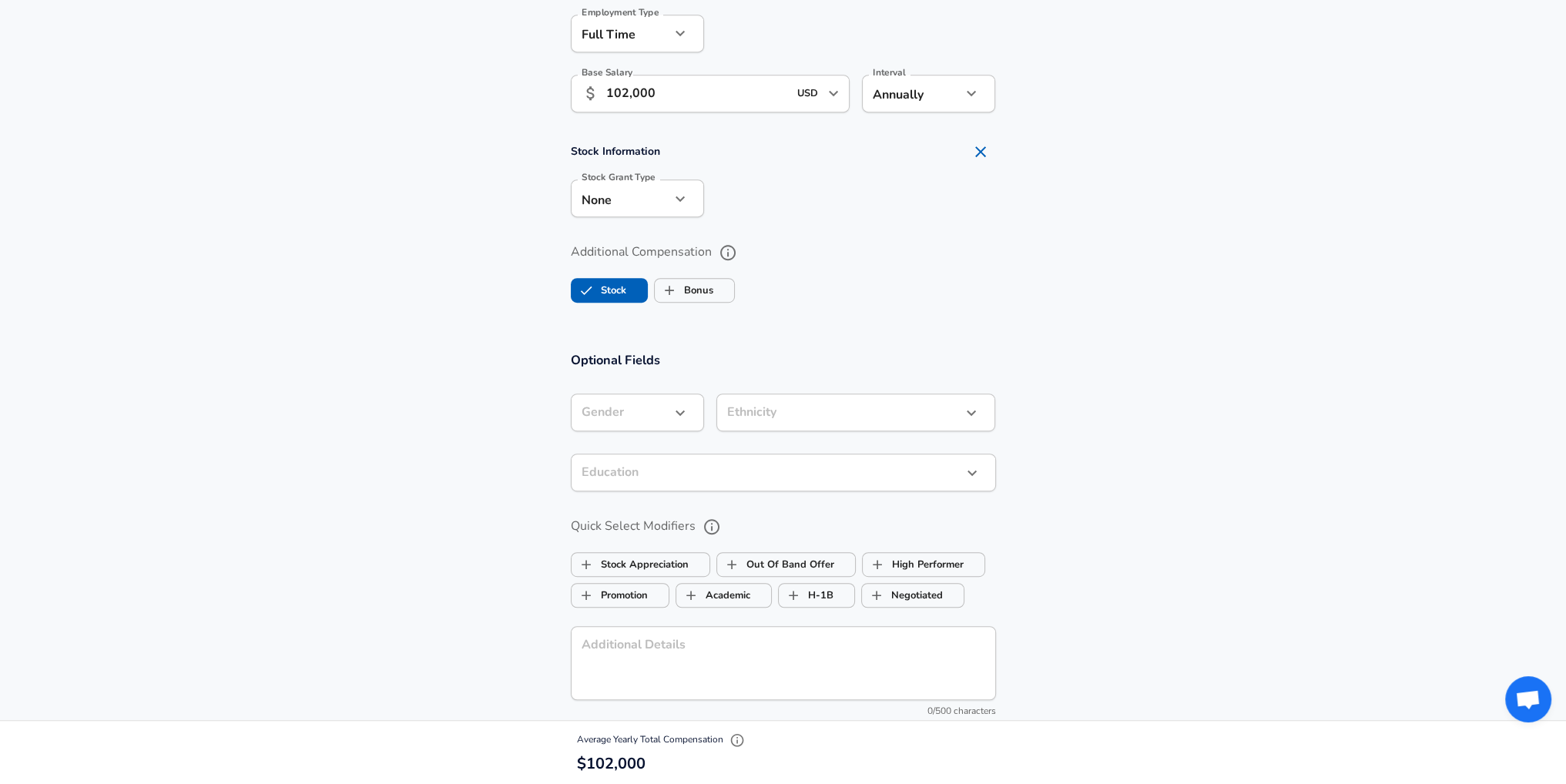
click at [626, 278] on label "Stock" at bounding box center [599, 290] width 55 height 29
checkbox input "false"
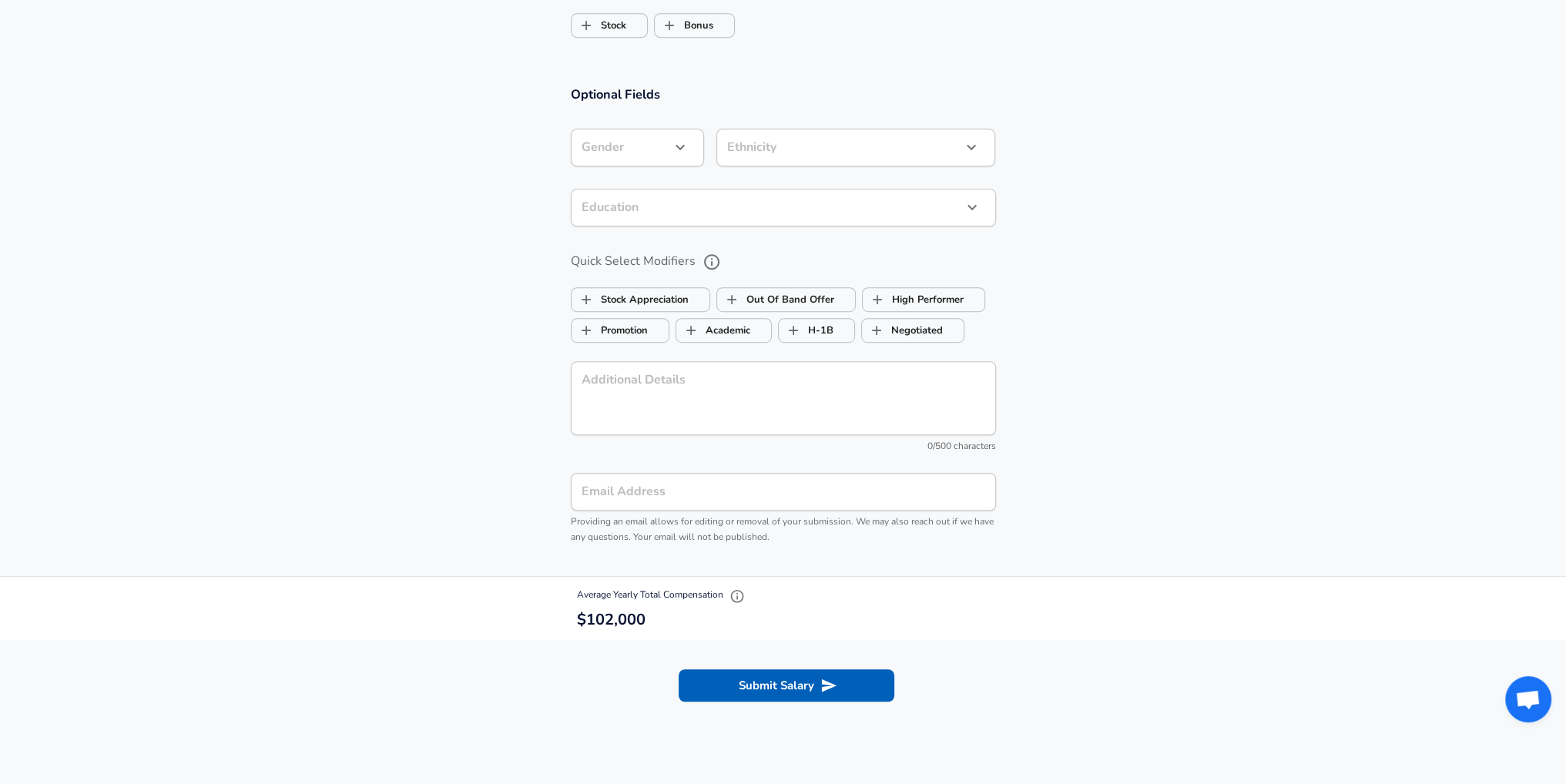
scroll to position [1356, 0]
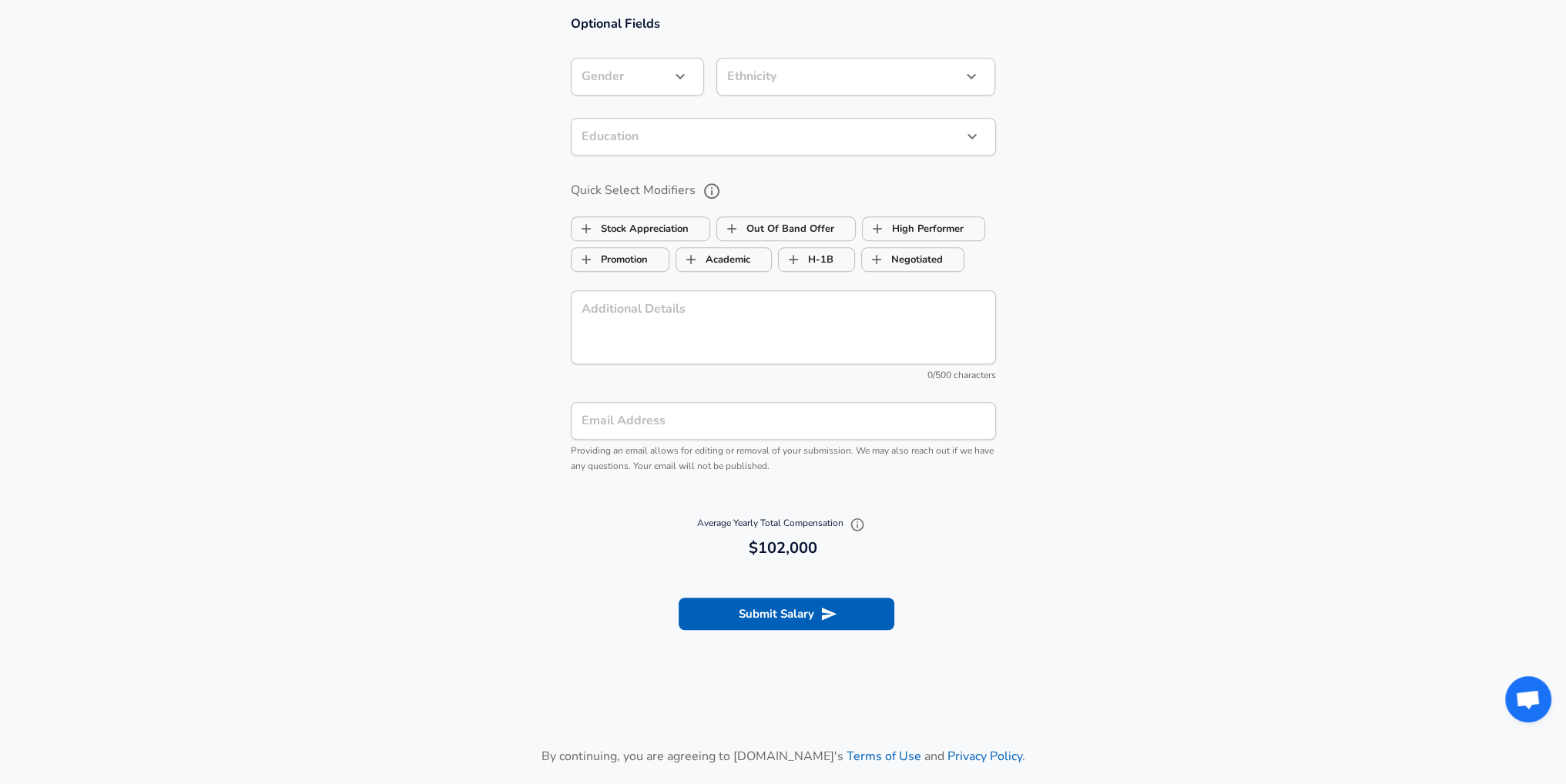
click at [720, 430] on input "Email Address" at bounding box center [783, 420] width 425 height 38
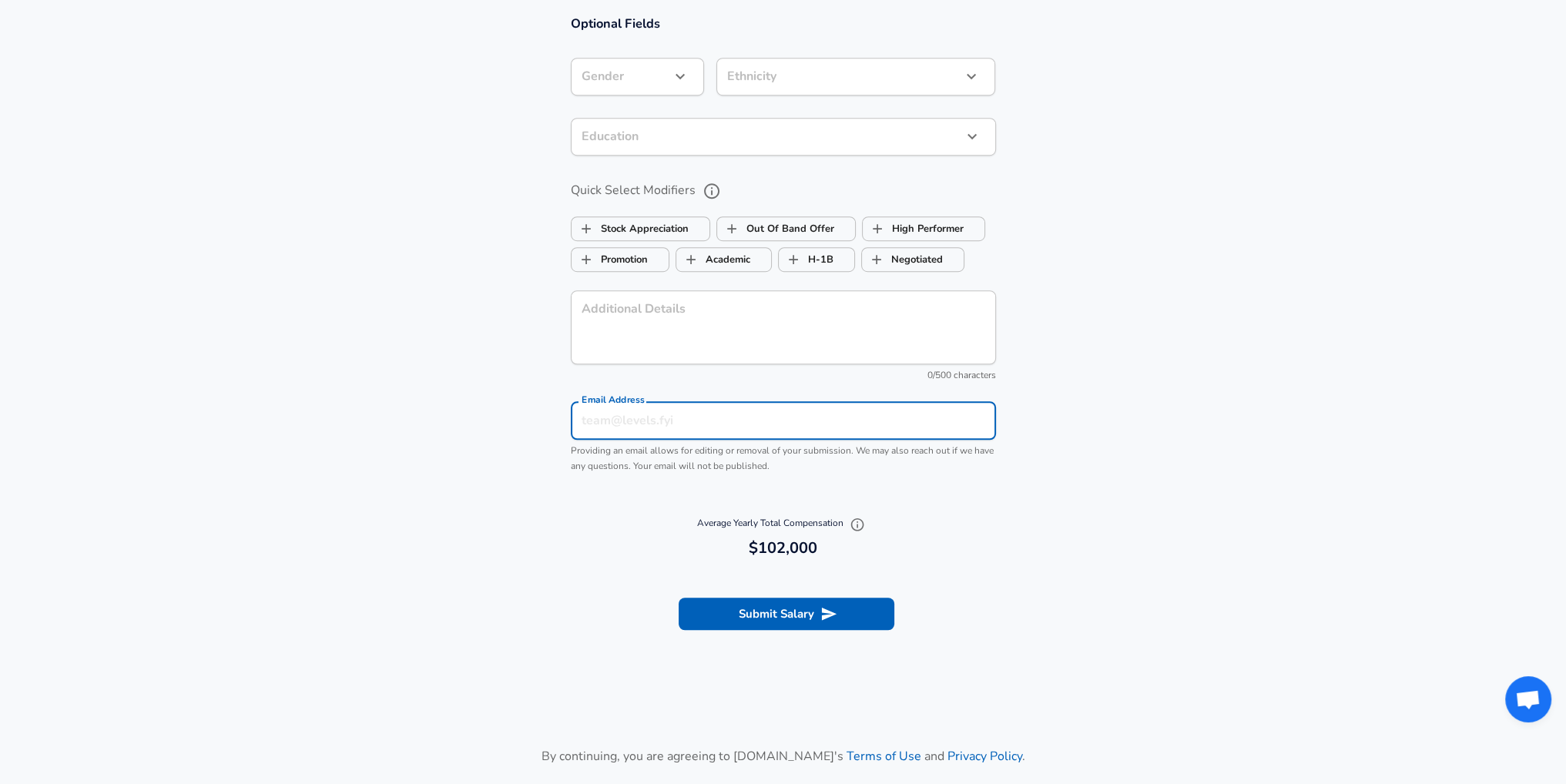
type input "[EMAIL_ADDRESS][DOMAIN_NAME]"
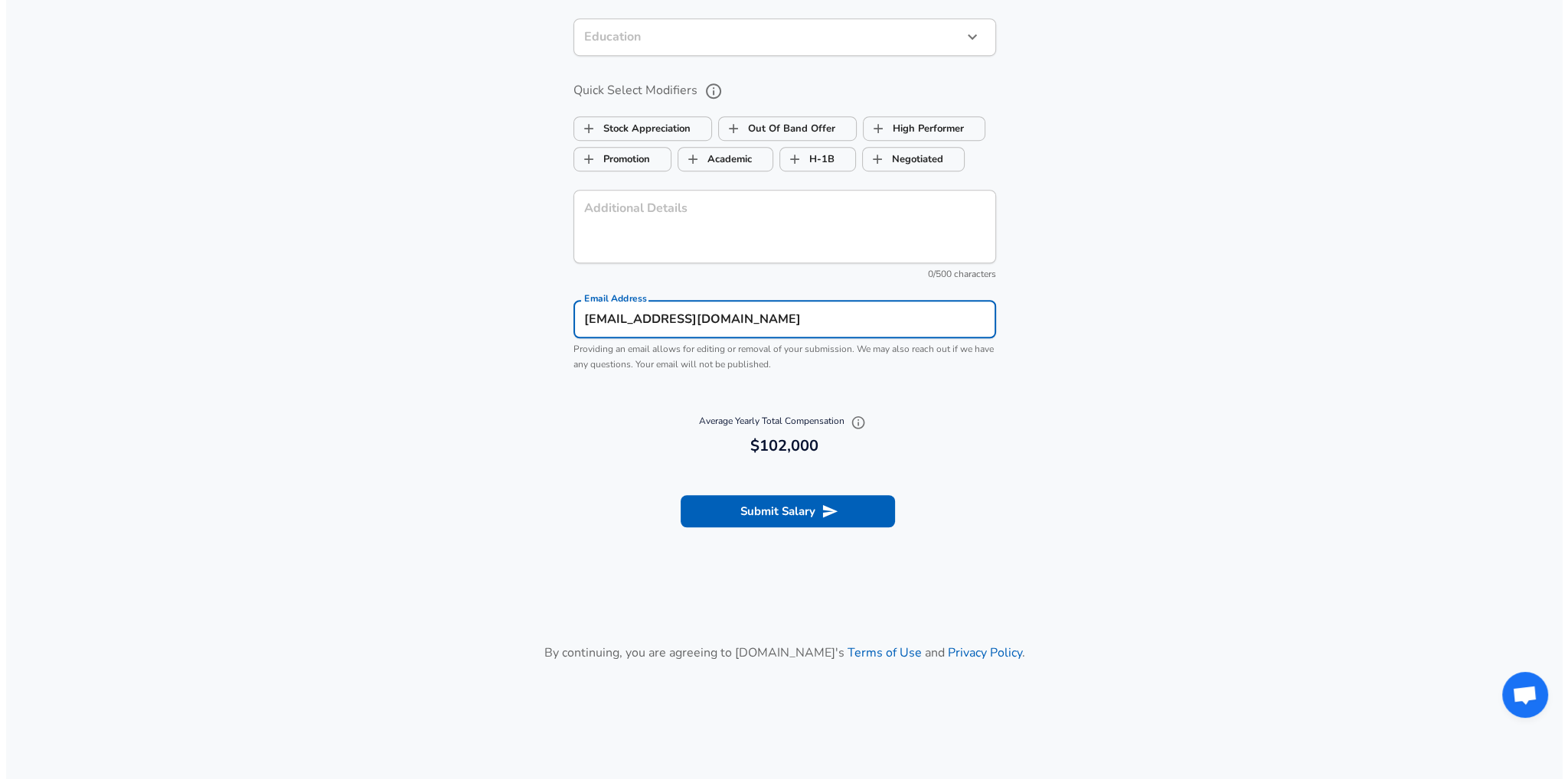
scroll to position [1533, 0]
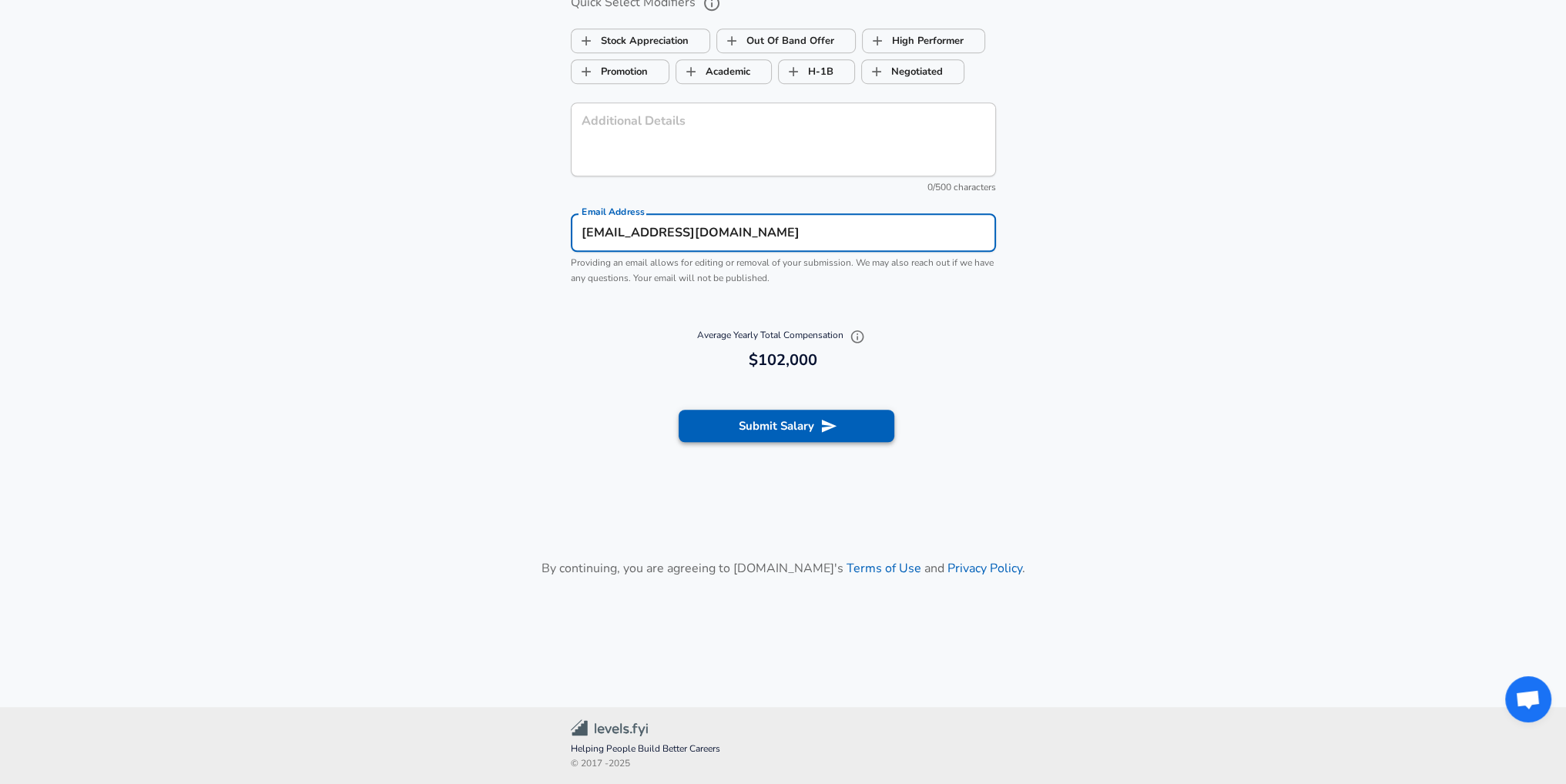
click at [803, 438] on button "Submit Salary" at bounding box center [786, 425] width 215 height 32
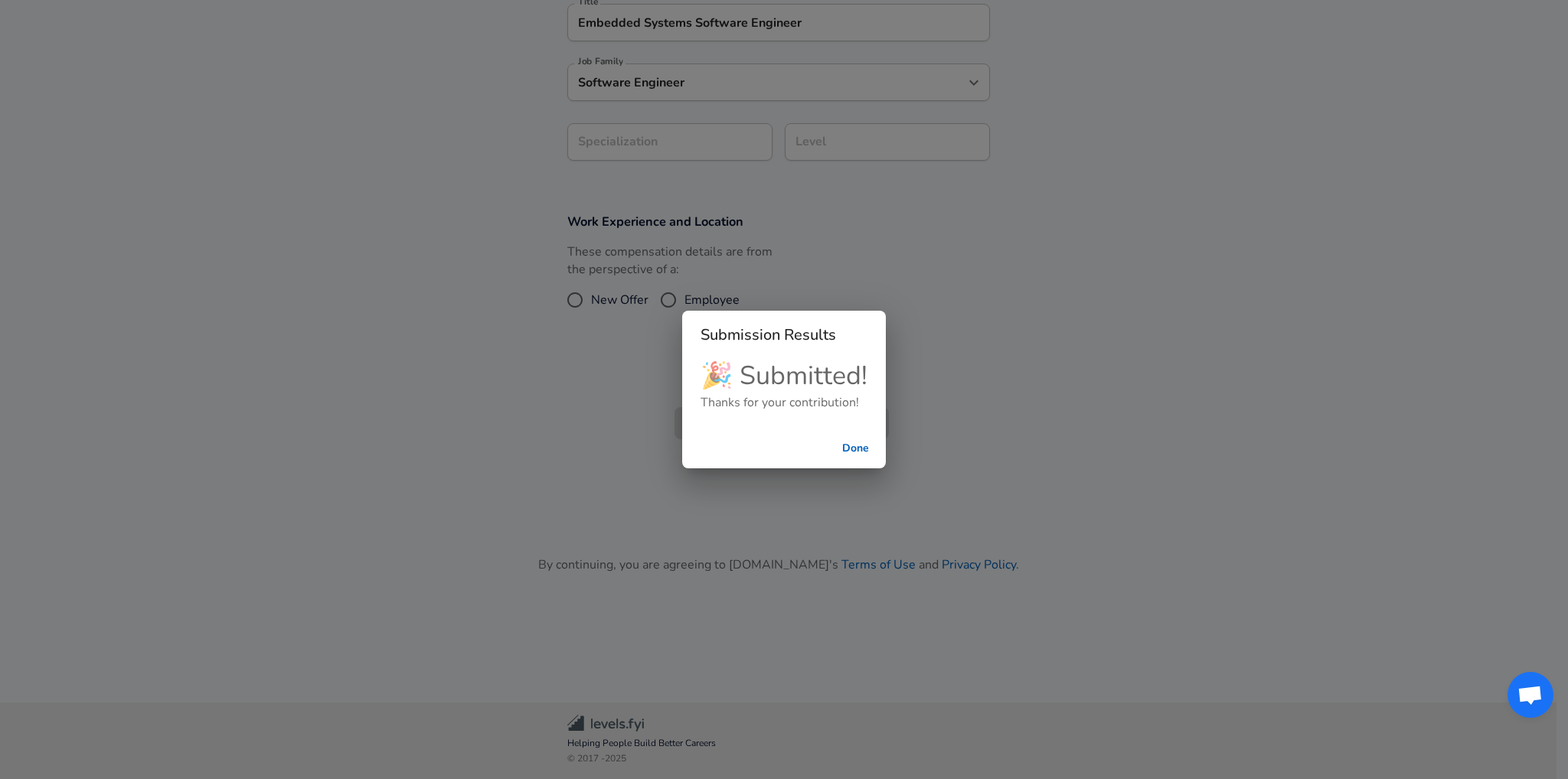
scroll to position [388, 0]
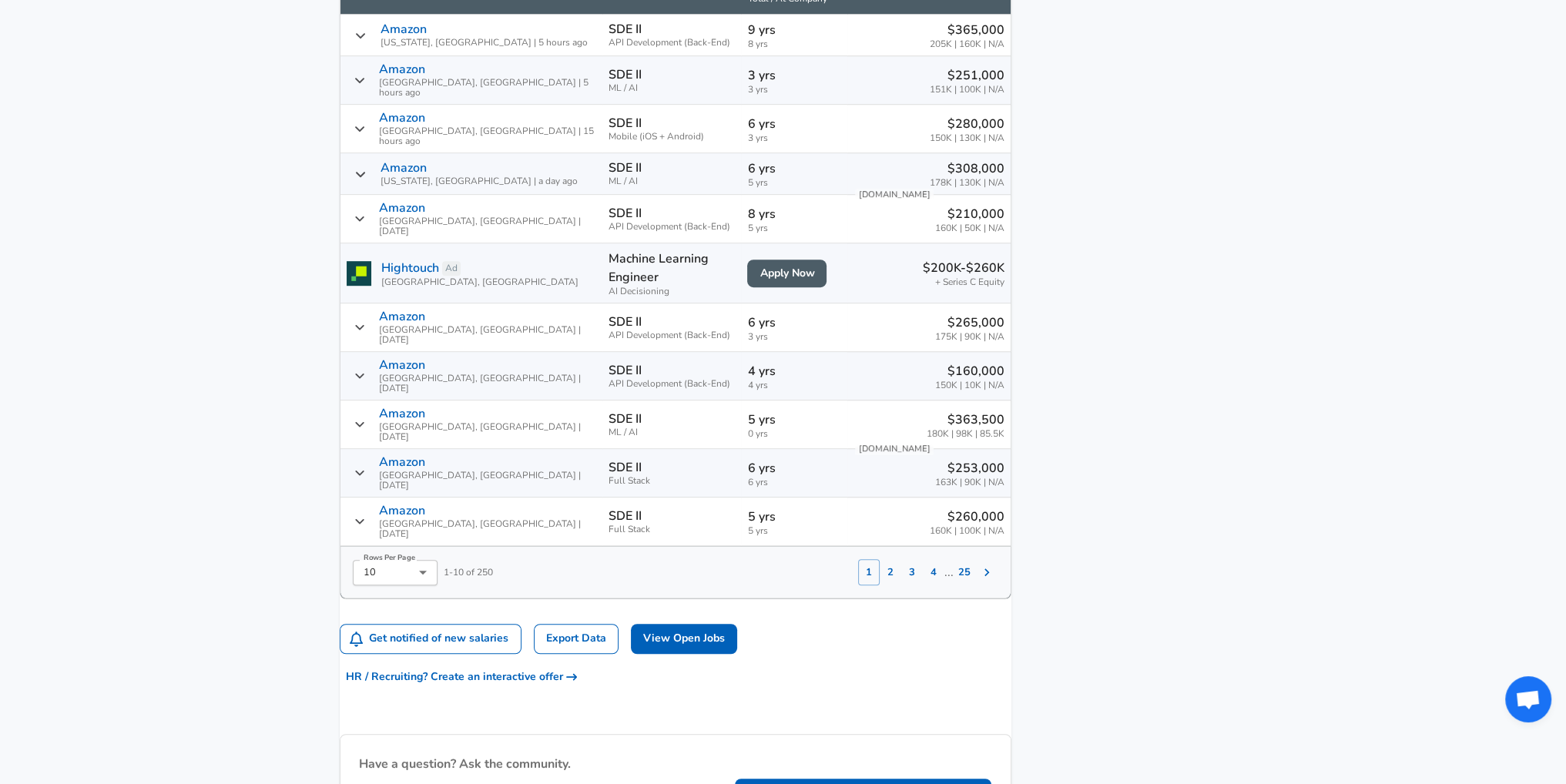
scroll to position [1155, 0]
click at [980, 564] on icon "Salary Submissions" at bounding box center [987, 572] width 16 height 16
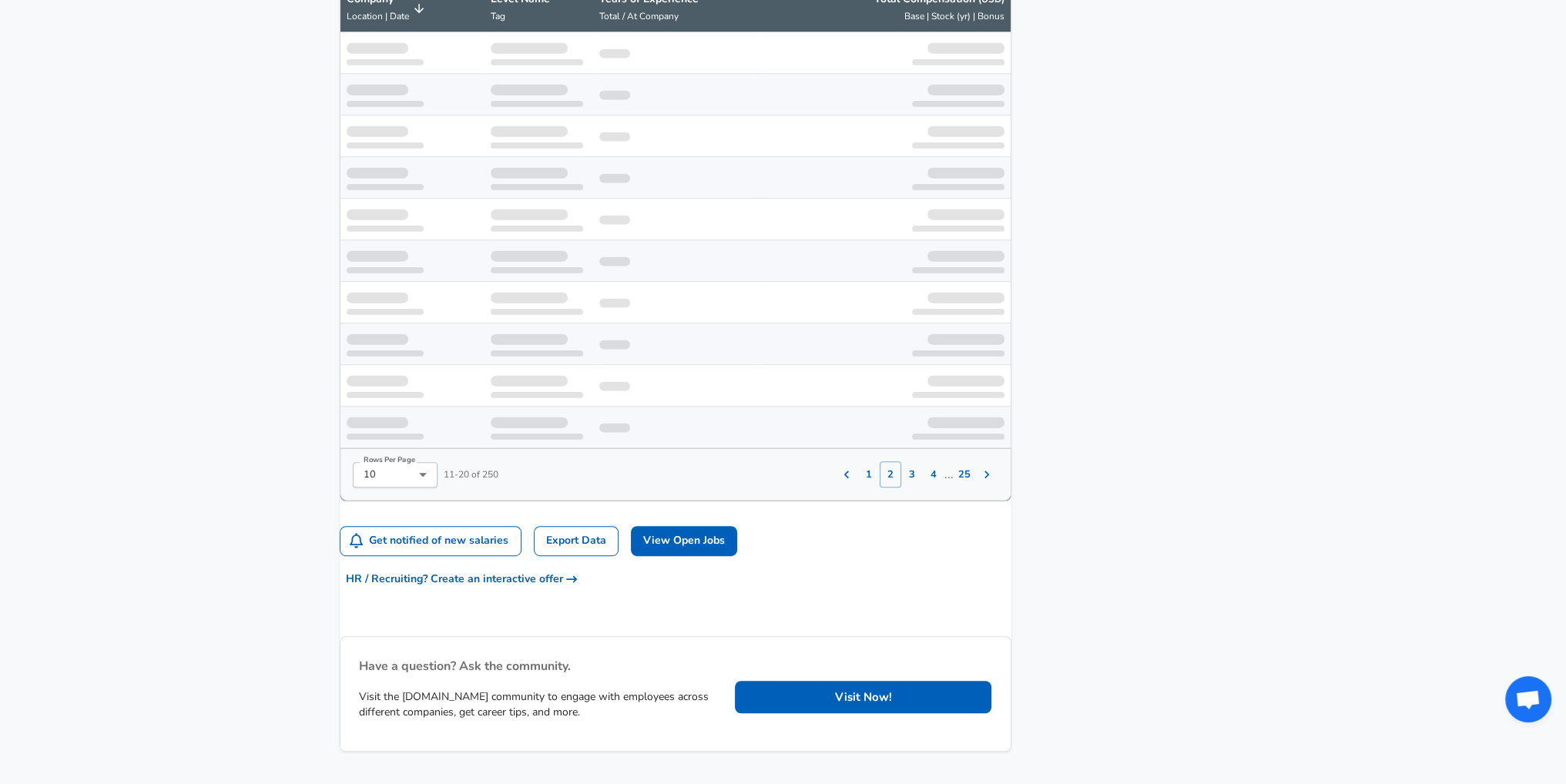
scroll to position [1120, 0]
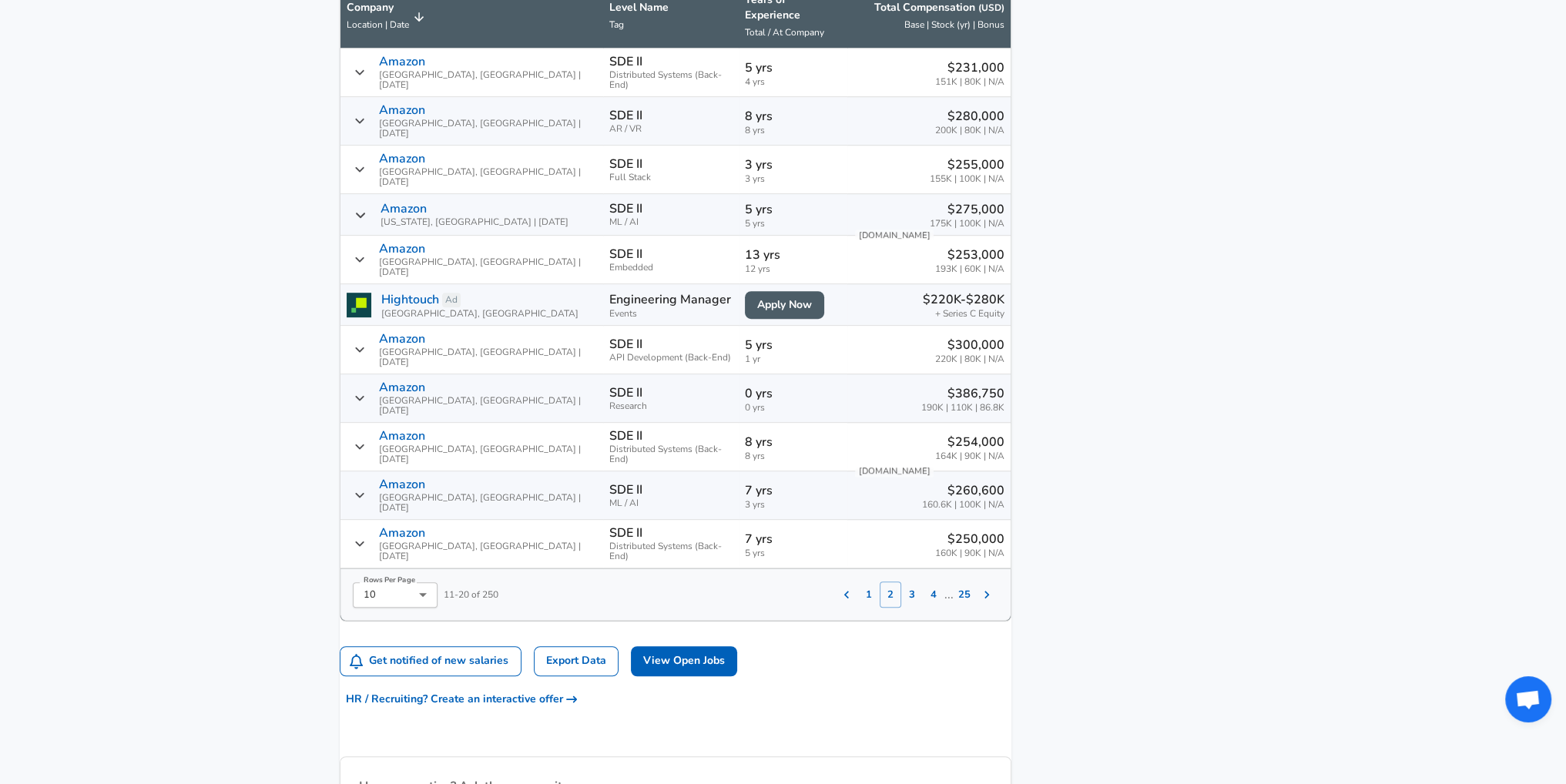
click at [609, 31] on span "Tag" at bounding box center [617, 24] width 15 height 12
click at [609, 16] on p "Level Name" at bounding box center [671, 7] width 124 height 16
click at [980, 587] on icon "Salary Submissions" at bounding box center [987, 594] width 16 height 16
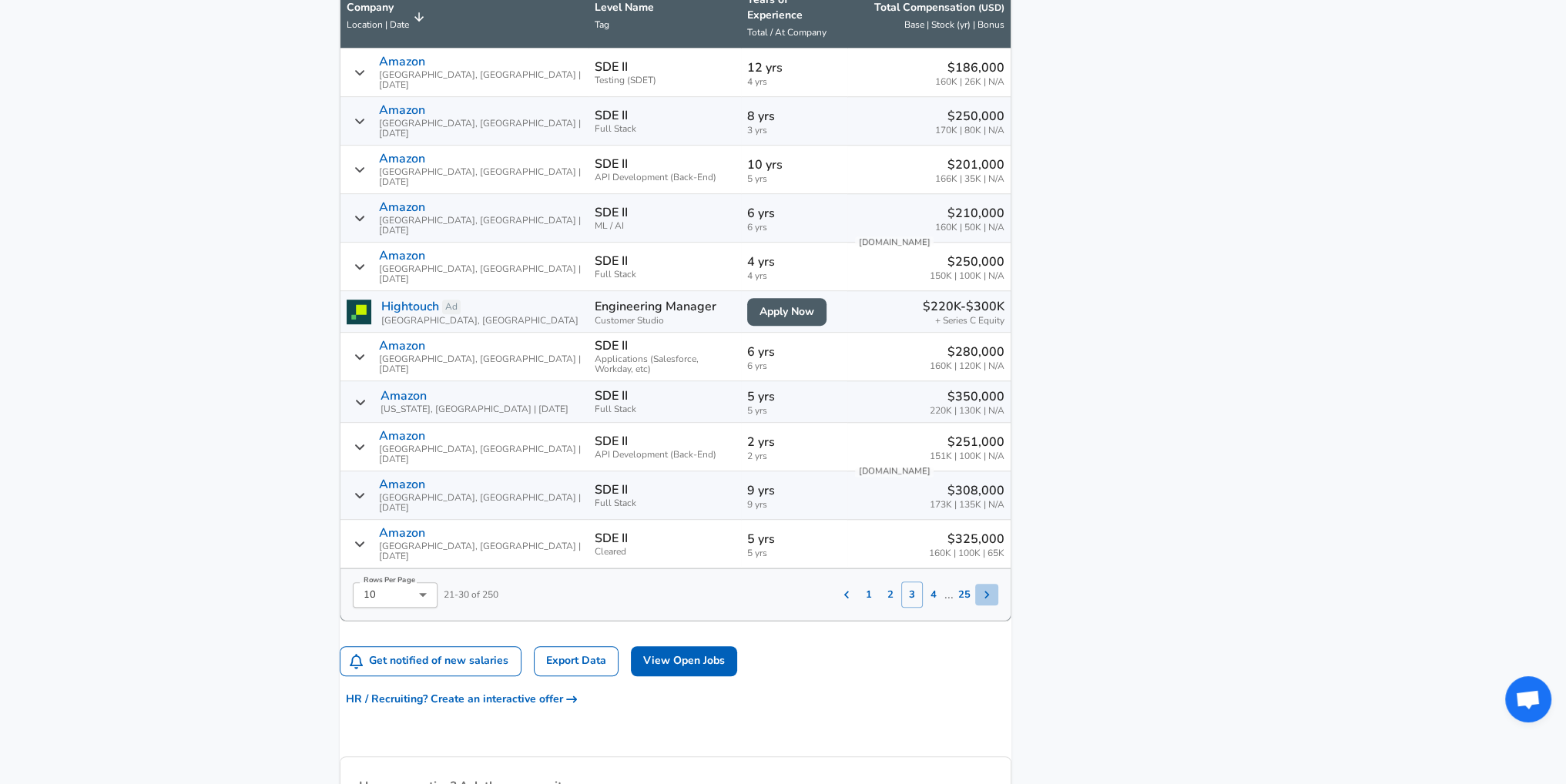
click at [980, 587] on icon "Salary Submissions" at bounding box center [987, 594] width 16 height 16
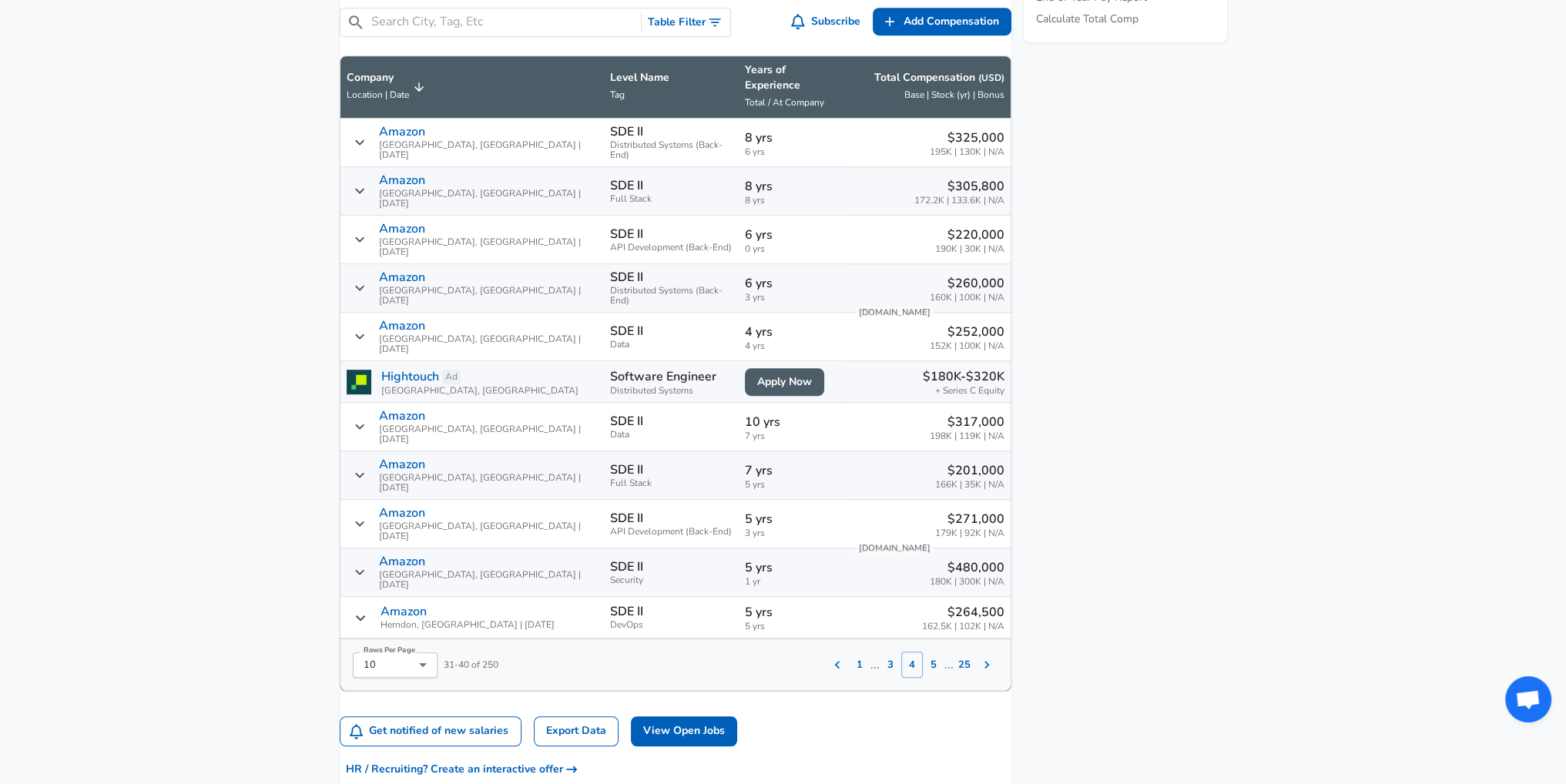
scroll to position [1043, 0]
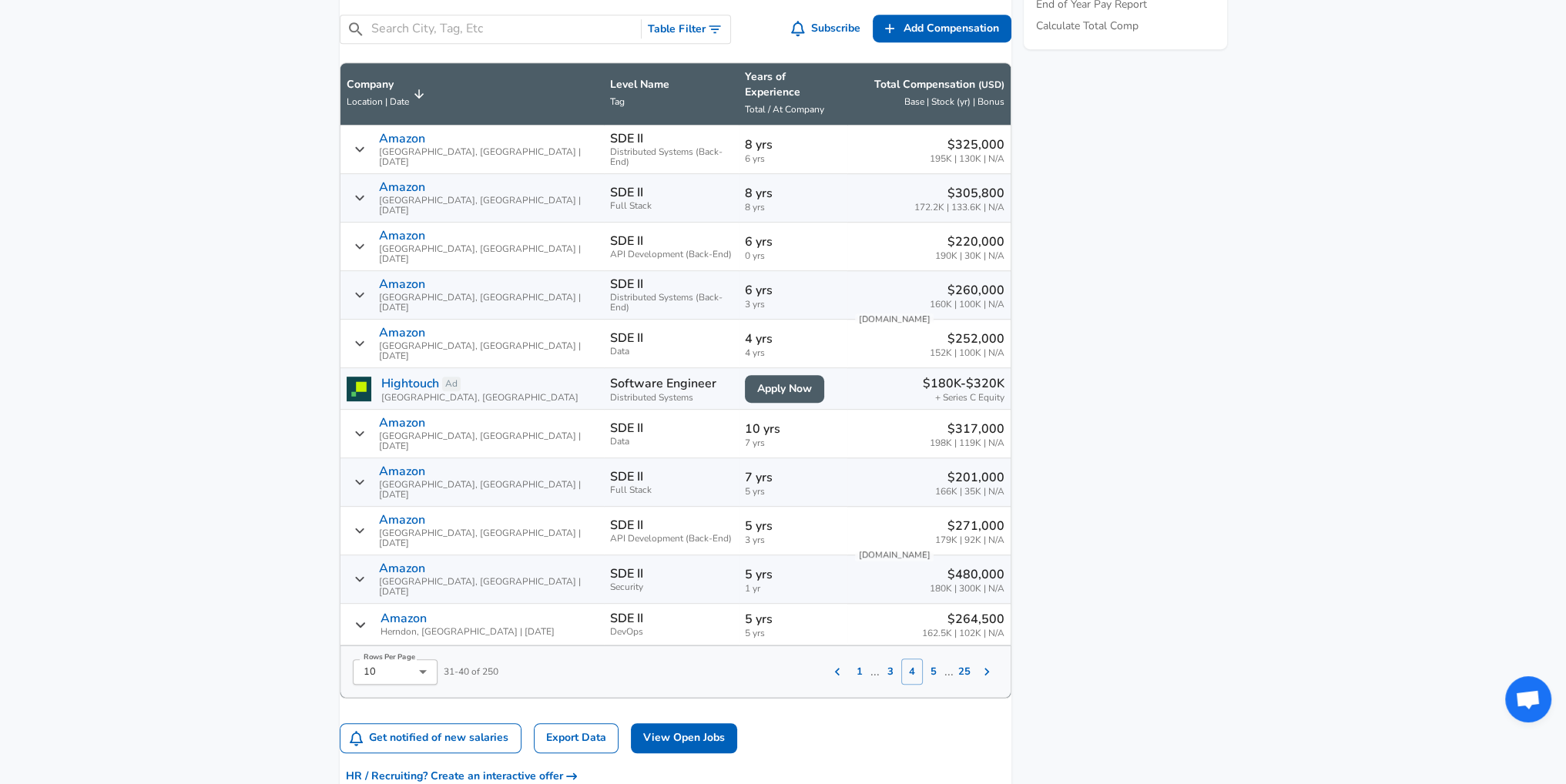
click at [980, 664] on icon "Salary Submissions" at bounding box center [987, 671] width 16 height 16
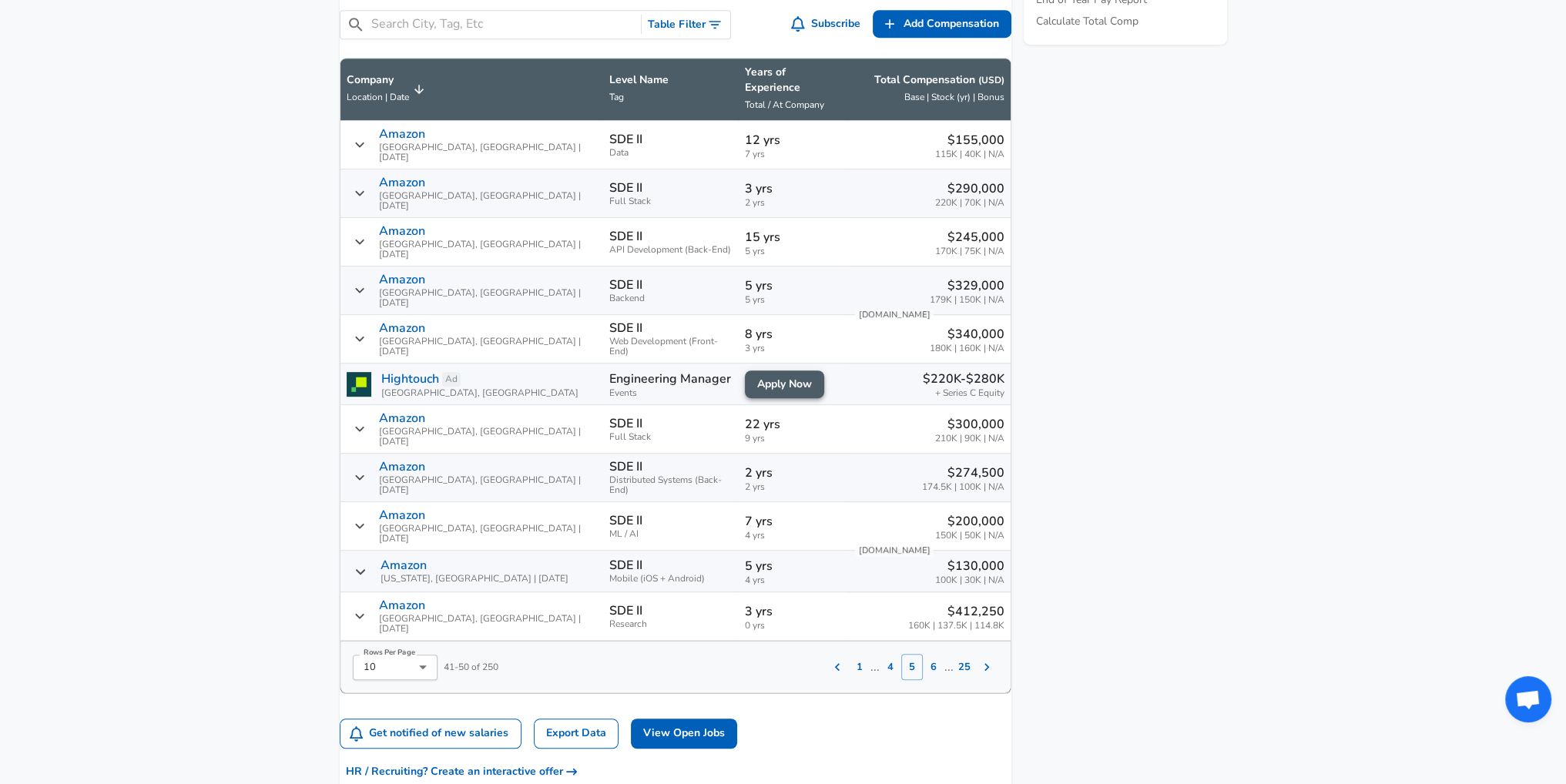
scroll to position [1043, 0]
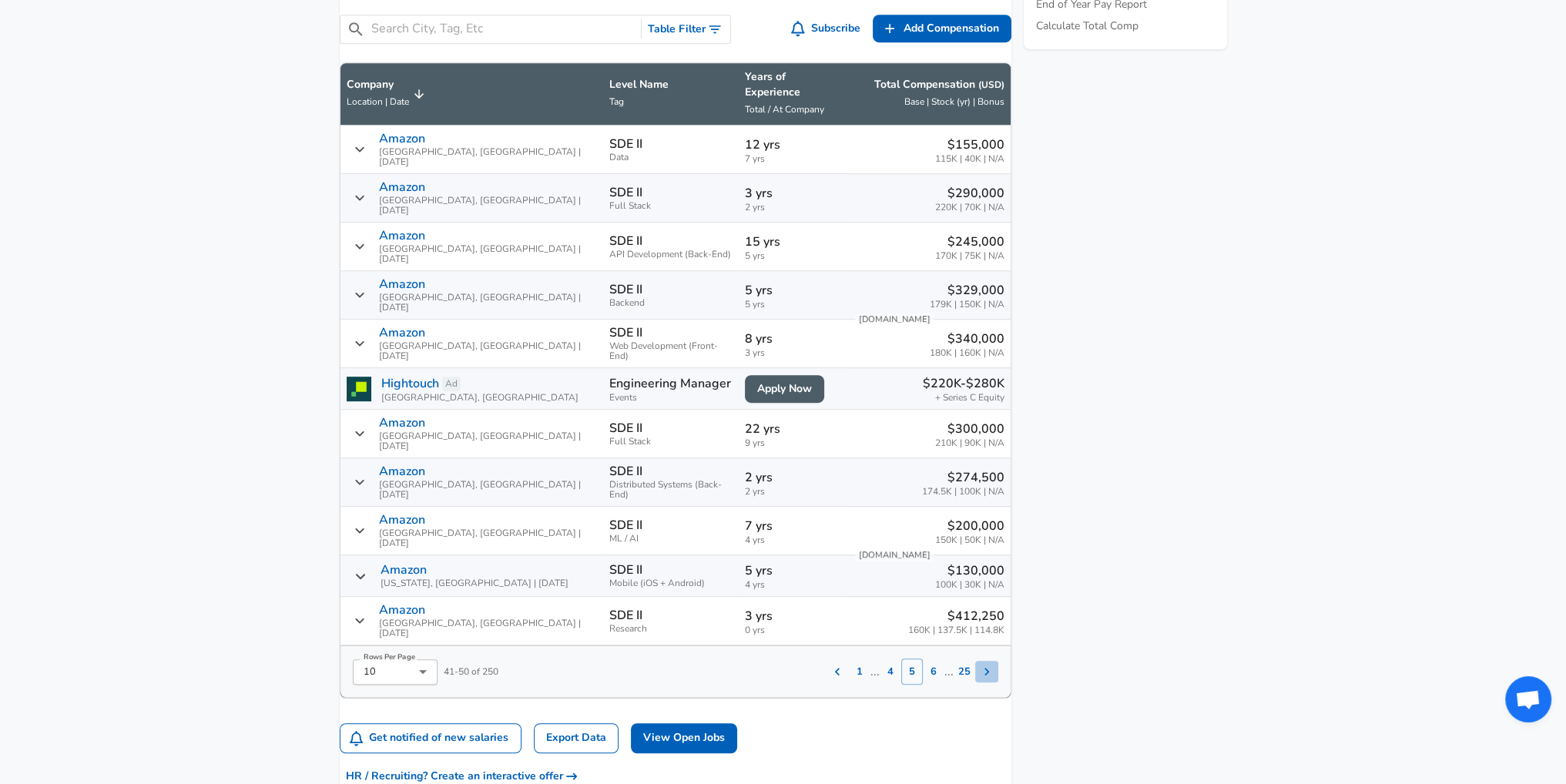
click at [980, 664] on icon "Salary Submissions" at bounding box center [987, 671] width 16 height 16
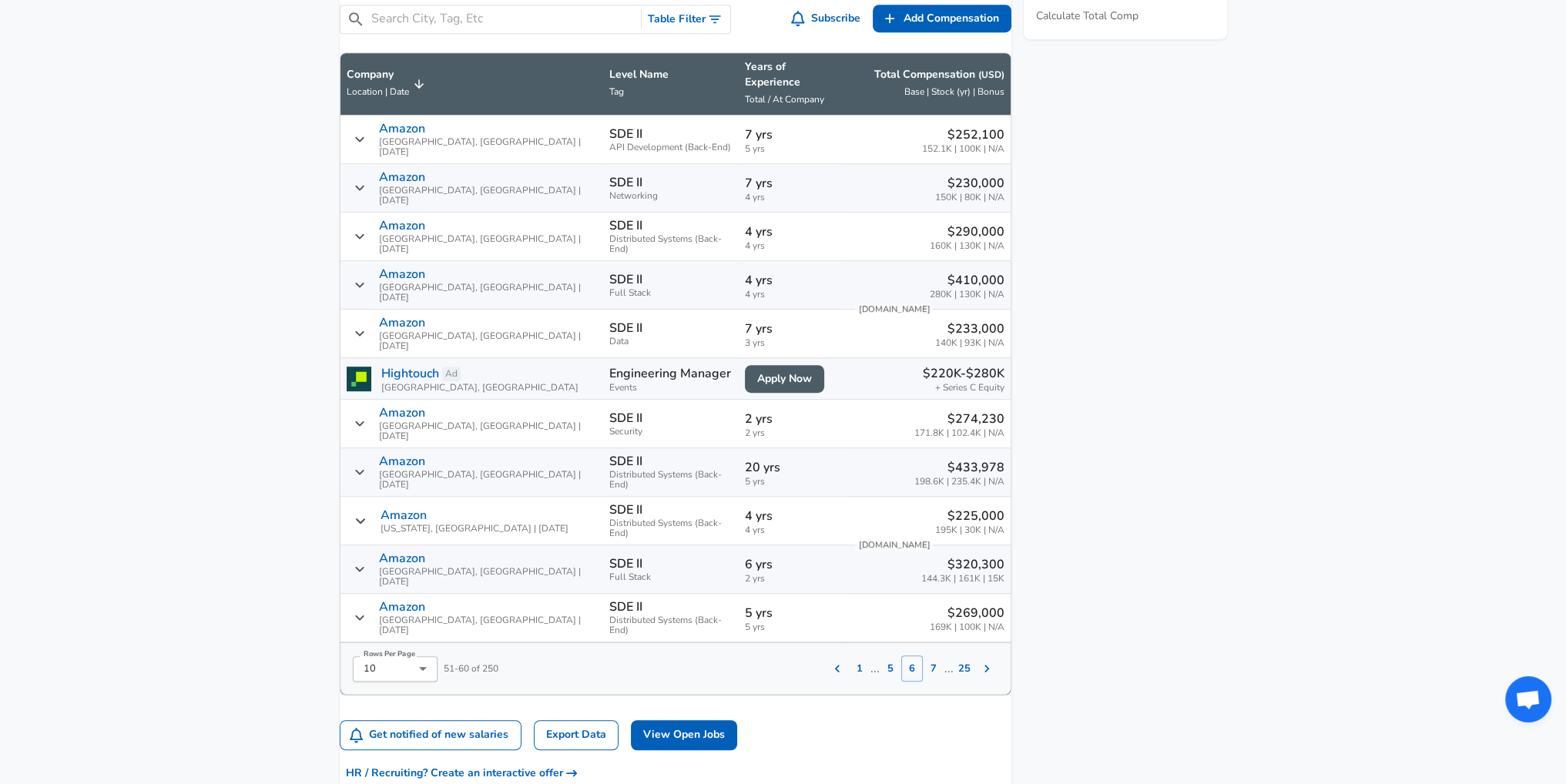
scroll to position [1043, 0]
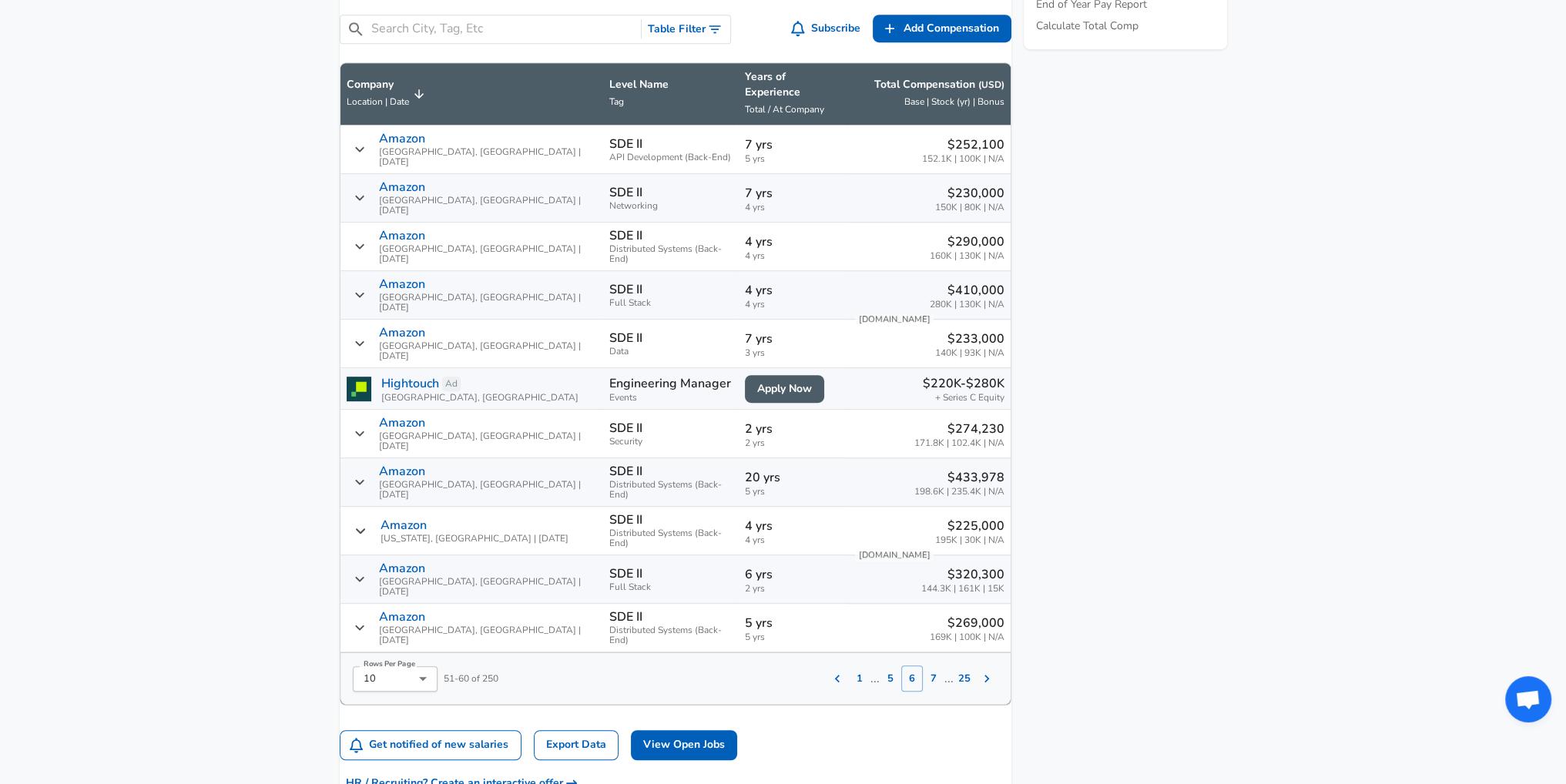
click at [366, 156] on icon "Salary Submissions" at bounding box center [360, 148] width 12 height 12
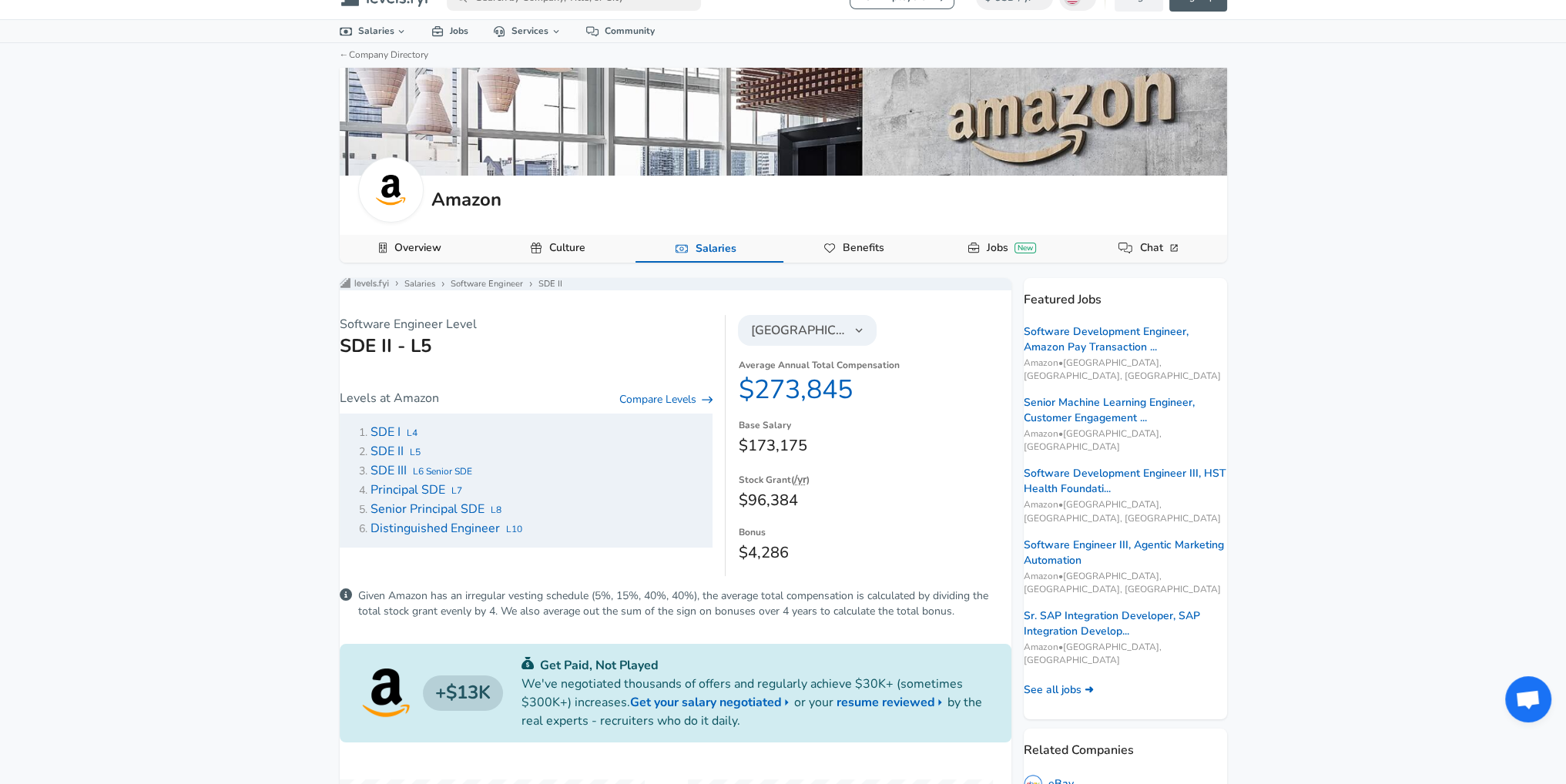
scroll to position [0, 0]
